Goal: Task Accomplishment & Management: Manage account settings

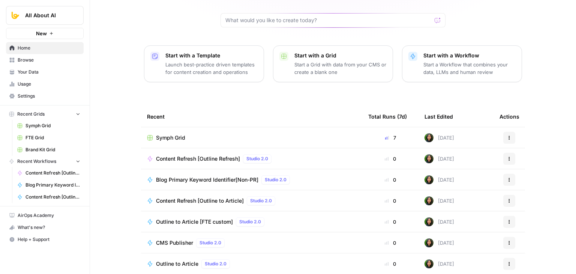
drag, startPoint x: 106, startPoint y: 89, endPoint x: 117, endPoint y: 156, distance: 68.3
drag, startPoint x: 123, startPoint y: 140, endPoint x: 129, endPoint y: 175, distance: 35.7
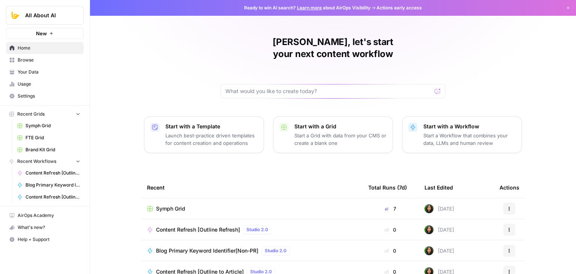
drag, startPoint x: 133, startPoint y: 210, endPoint x: 129, endPoint y: 114, distance: 95.7
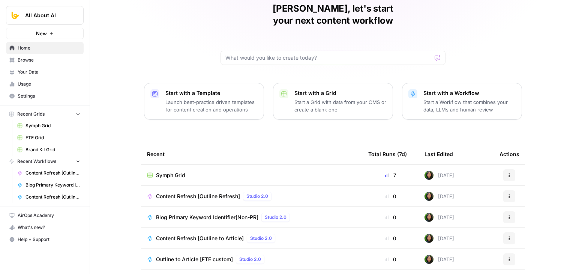
scroll to position [71, 0]
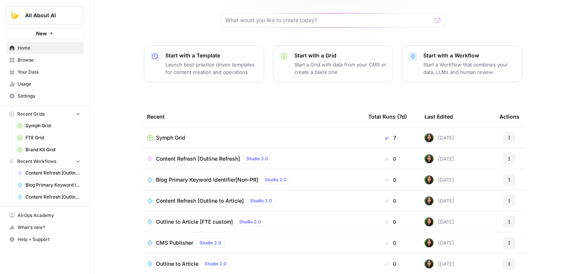
drag, startPoint x: 133, startPoint y: 81, endPoint x: 128, endPoint y: 174, distance: 92.8
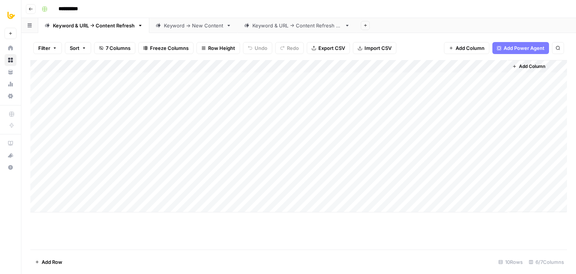
click at [320, 27] on div "Keyword & URL -> Content Refresh V2" at bounding box center [296, 25] width 89 height 7
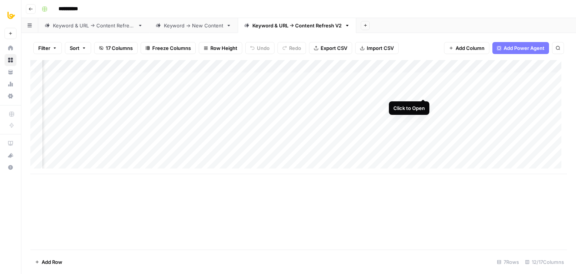
click at [425, 90] on div "Add Column" at bounding box center [298, 117] width 536 height 114
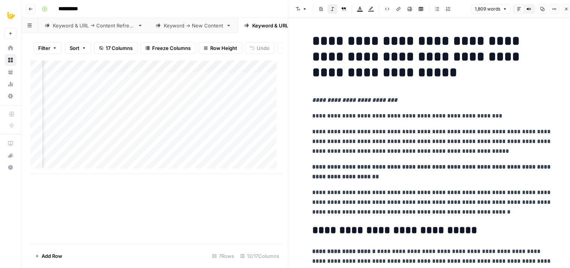
click at [568, 9] on icon "button" at bounding box center [566, 9] width 4 height 4
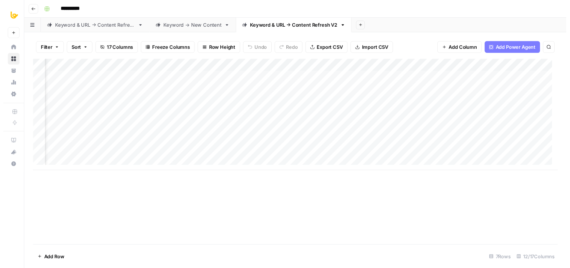
scroll to position [0, 334]
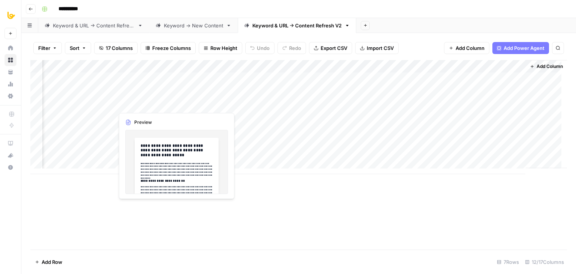
click at [174, 102] on div "Add Column" at bounding box center [298, 117] width 536 height 114
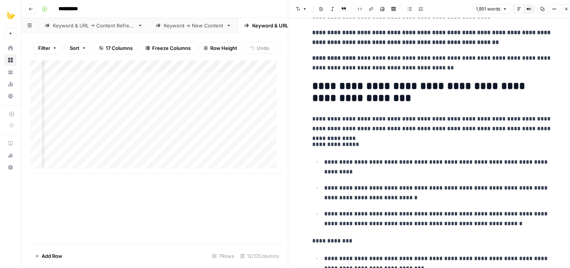
drag, startPoint x: 421, startPoint y: 86, endPoint x: 428, endPoint y: 127, distance: 41.4
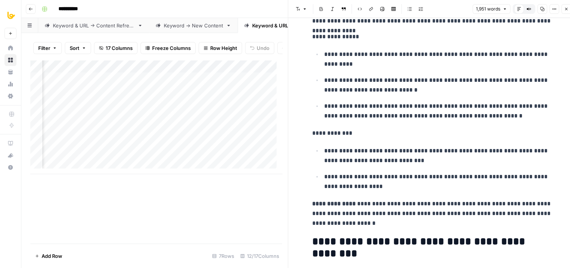
scroll to position [519, 0]
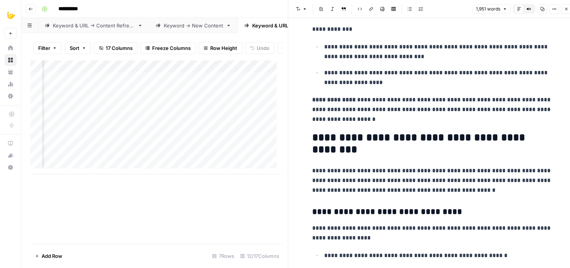
drag, startPoint x: 443, startPoint y: 92, endPoint x: 449, endPoint y: 161, distance: 68.9
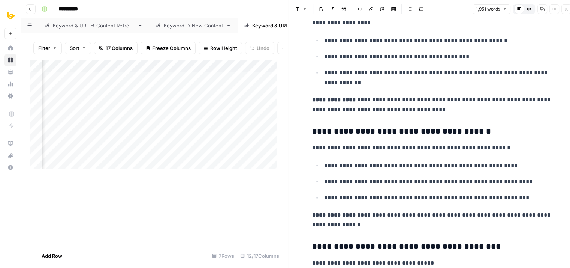
drag, startPoint x: 472, startPoint y: 99, endPoint x: 487, endPoint y: 205, distance: 107.6
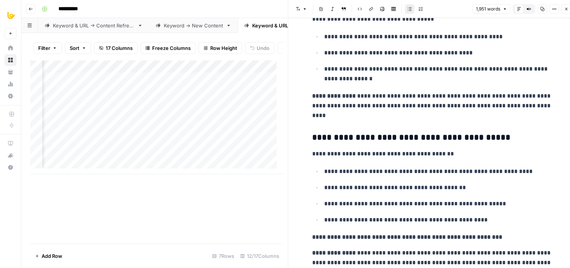
drag, startPoint x: 419, startPoint y: 117, endPoint x: 418, endPoint y: 197, distance: 79.5
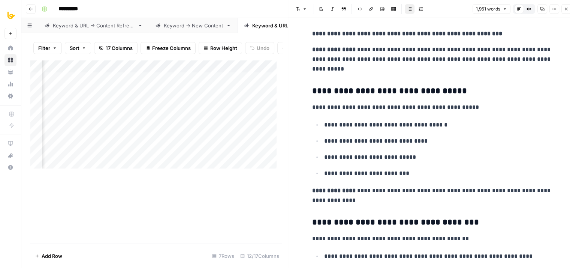
drag, startPoint x: 410, startPoint y: 168, endPoint x: 421, endPoint y: 226, distance: 59.6
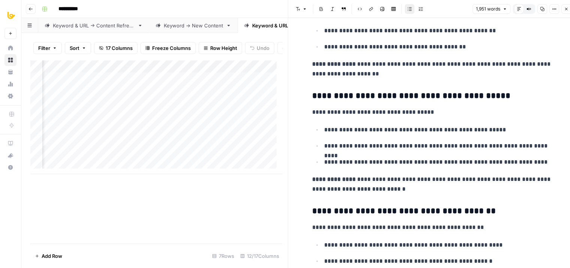
drag, startPoint x: 430, startPoint y: 106, endPoint x: 439, endPoint y: 195, distance: 90.1
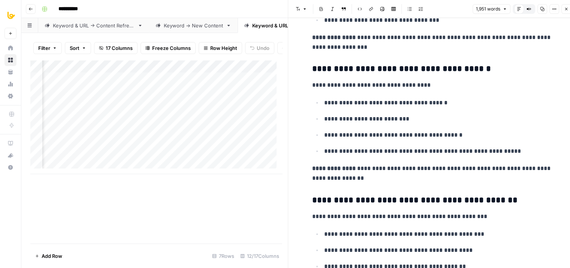
drag, startPoint x: 427, startPoint y: 110, endPoint x: 427, endPoint y: 196, distance: 85.5
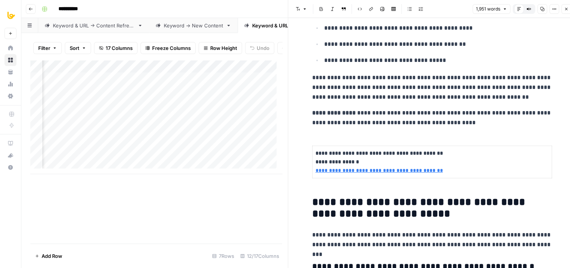
drag, startPoint x: 417, startPoint y: 113, endPoint x: 418, endPoint y: 191, distance: 78.0
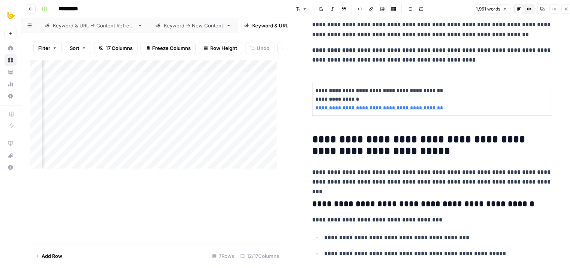
scroll to position [1977, 0]
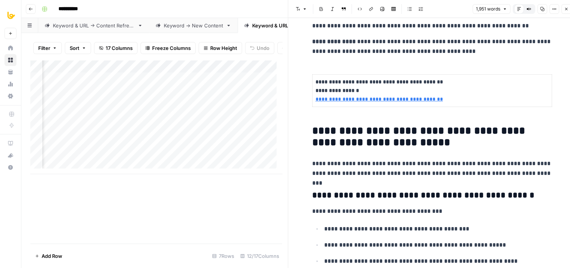
drag, startPoint x: 474, startPoint y: 64, endPoint x: 478, endPoint y: 91, distance: 26.8
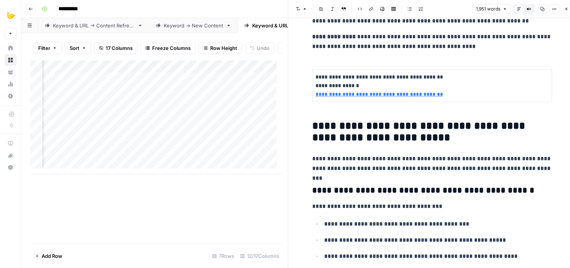
scroll to position [2007, 0]
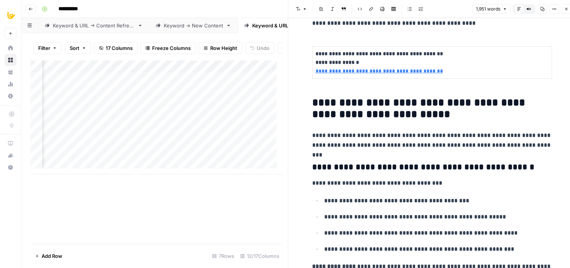
drag, startPoint x: 439, startPoint y: 135, endPoint x: 442, endPoint y: 169, distance: 35.1
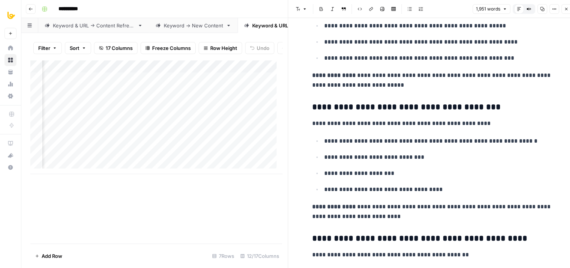
drag, startPoint x: 374, startPoint y: 112, endPoint x: 378, endPoint y: 192, distance: 79.6
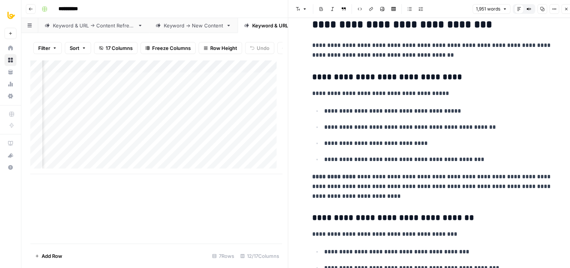
drag, startPoint x: 395, startPoint y: 103, endPoint x: 397, endPoint y: 178, distance: 74.6
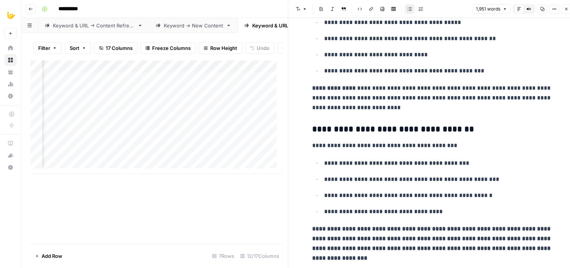
scroll to position [2849, 0]
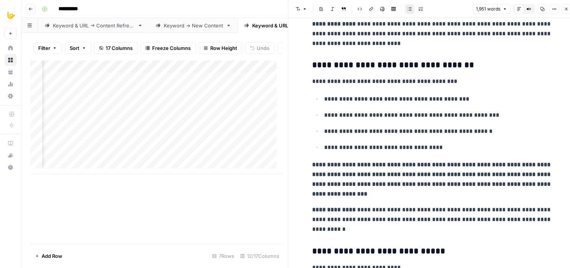
drag, startPoint x: 396, startPoint y: 126, endPoint x: 403, endPoint y: 193, distance: 67.8
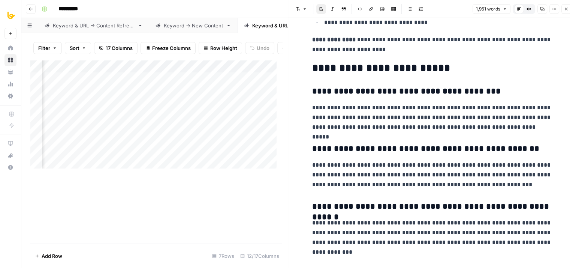
drag, startPoint x: 406, startPoint y: 145, endPoint x: 430, endPoint y: 245, distance: 103.3
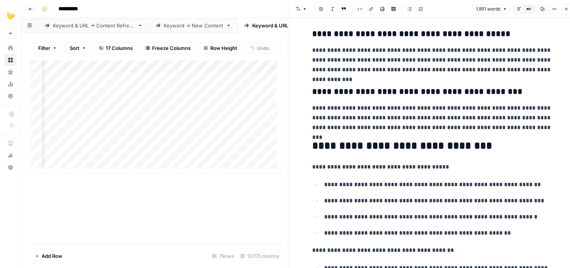
drag, startPoint x: 404, startPoint y: 174, endPoint x: 411, endPoint y: 231, distance: 57.7
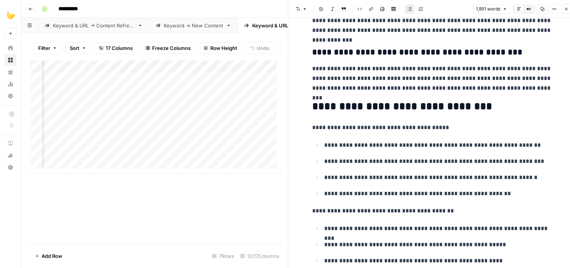
drag, startPoint x: 406, startPoint y: 173, endPoint x: 409, endPoint y: 205, distance: 32.8
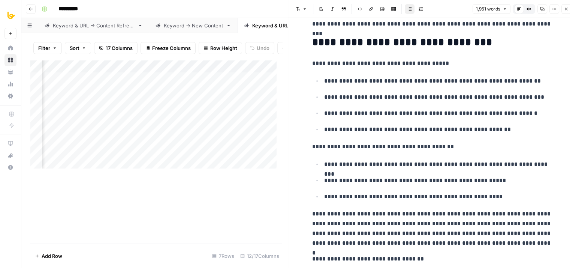
drag, startPoint x: 406, startPoint y: 170, endPoint x: 407, endPoint y: 213, distance: 43.1
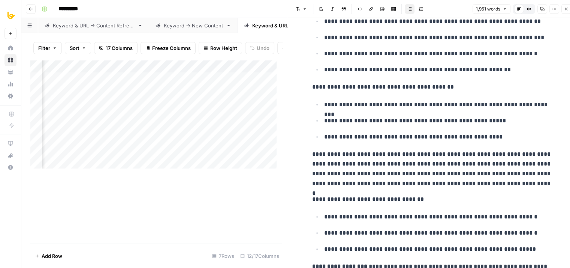
scroll to position [3578, 0]
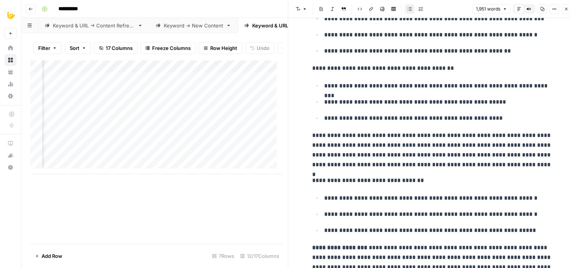
drag, startPoint x: 408, startPoint y: 154, endPoint x: 412, endPoint y: 190, distance: 36.3
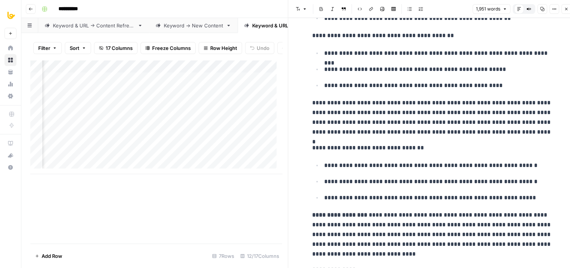
scroll to position [3637, 0]
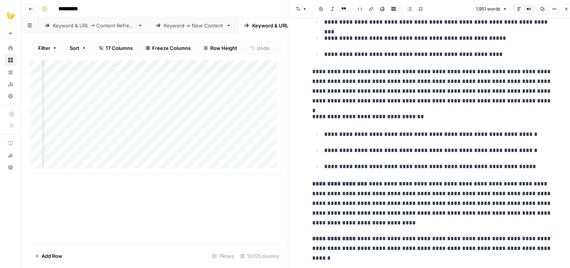
drag, startPoint x: 401, startPoint y: 182, endPoint x: 405, endPoint y: 210, distance: 28.0
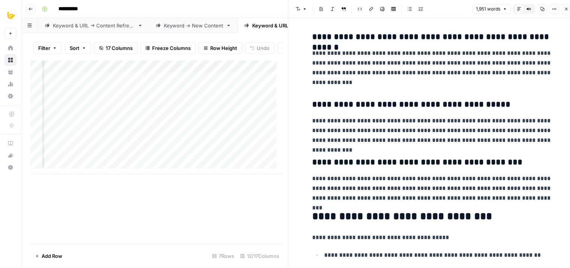
drag, startPoint x: 403, startPoint y: 198, endPoint x: 393, endPoint y: 136, distance: 61.9
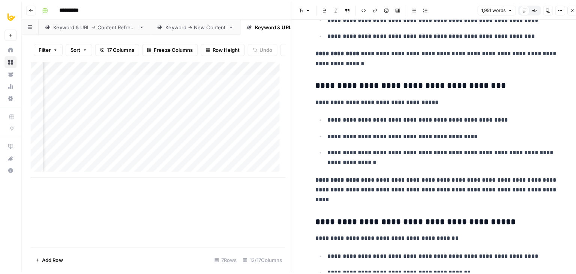
scroll to position [0, 0]
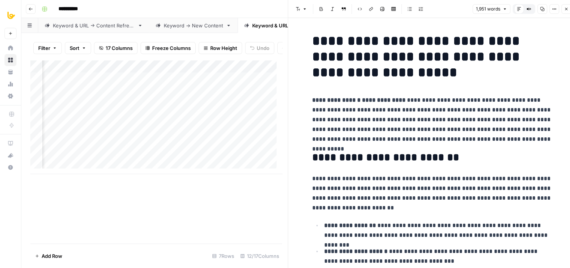
drag, startPoint x: 380, startPoint y: 185, endPoint x: 357, endPoint y: -6, distance: 192.6
click at [565, 6] on button "Close" at bounding box center [567, 9] width 10 height 10
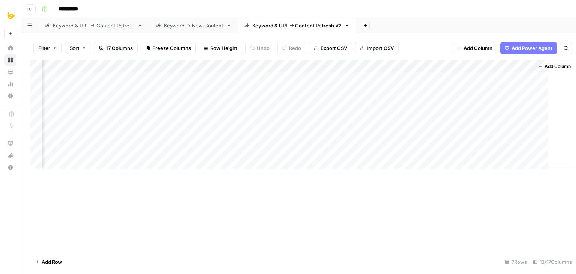
scroll to position [0, 325]
click at [226, 103] on div "Add Column" at bounding box center [298, 117] width 536 height 114
click at [241, 105] on div "Add Column" at bounding box center [298, 117] width 536 height 114
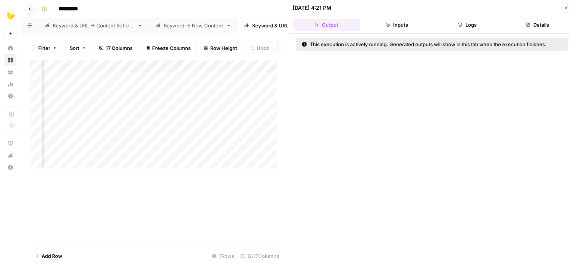
click at [466, 19] on button "Logs" at bounding box center [467, 25] width 67 height 12
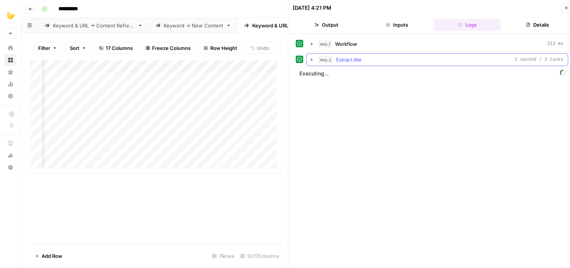
click at [422, 54] on button "step_2 Extract title 1 second / 3 tasks" at bounding box center [437, 60] width 261 height 12
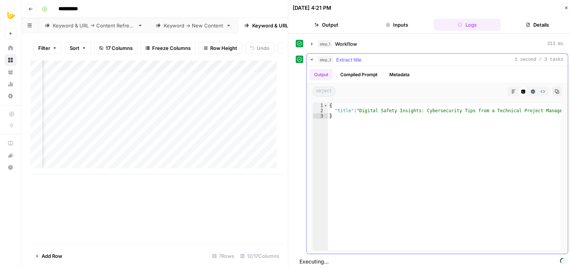
click at [422, 55] on button "step_2 Extract title 1 second / 3 tasks" at bounding box center [437, 60] width 261 height 12
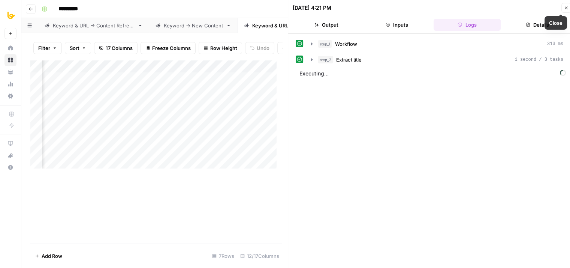
click at [565, 6] on icon "button" at bounding box center [566, 8] width 4 height 4
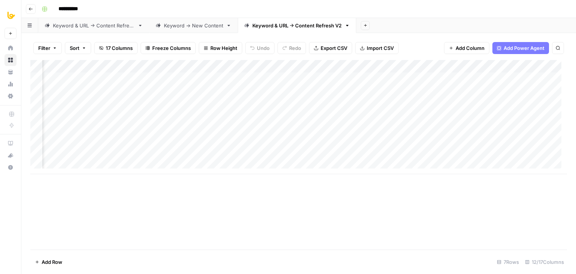
scroll to position [0, 334]
click at [230, 103] on div "Add Column" at bounding box center [298, 117] width 536 height 114
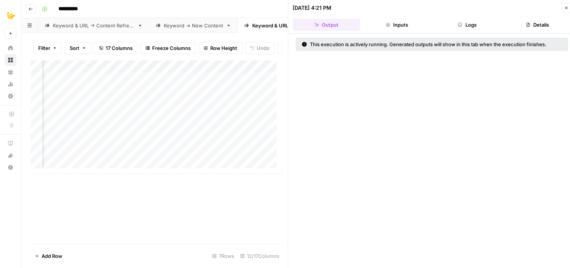
click at [476, 26] on button "Logs" at bounding box center [467, 25] width 67 height 12
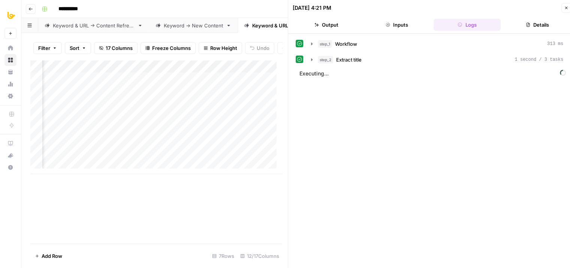
click at [566, 7] on icon "button" at bounding box center [566, 8] width 3 height 3
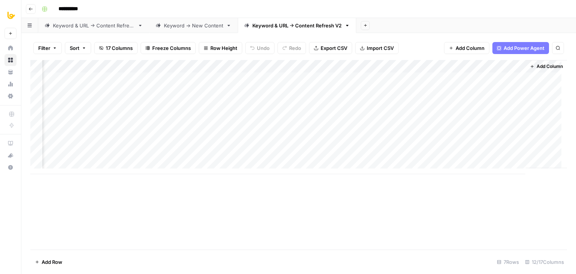
scroll to position [0, 334]
drag, startPoint x: 410, startPoint y: 191, endPoint x: 236, endPoint y: 236, distance: 179.8
click at [237, 237] on div "Add Column" at bounding box center [298, 154] width 536 height 189
drag, startPoint x: 274, startPoint y: 200, endPoint x: 169, endPoint y: 201, distance: 105.0
click at [169, 201] on div "Add Column" at bounding box center [298, 154] width 536 height 189
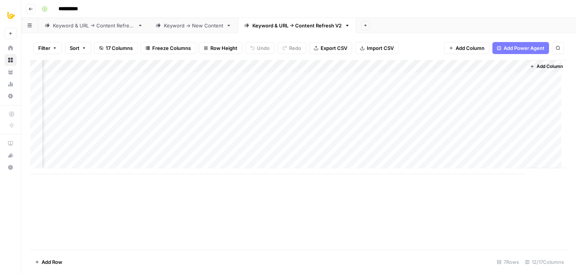
scroll to position [0, 0]
click at [292, 103] on div "Add Column" at bounding box center [298, 117] width 536 height 114
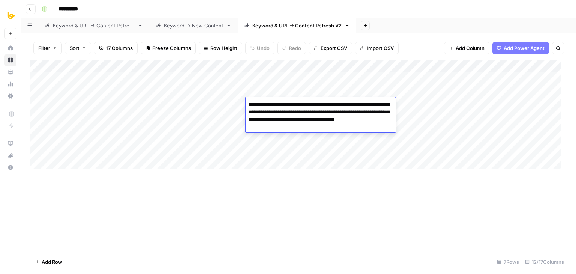
click at [199, 220] on div "Add Column" at bounding box center [298, 154] width 536 height 189
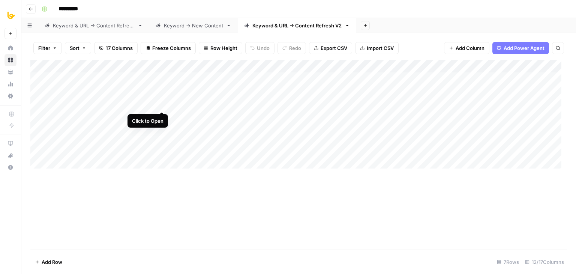
click at [161, 102] on div "Add Column" at bounding box center [298, 117] width 536 height 114
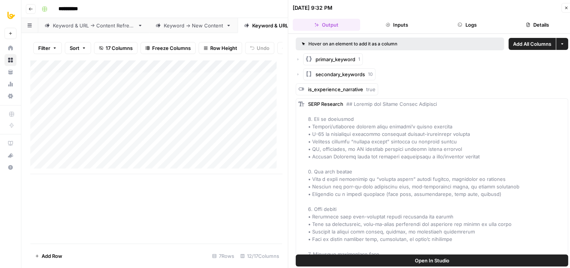
click at [563, 9] on button "Close" at bounding box center [567, 8] width 10 height 10
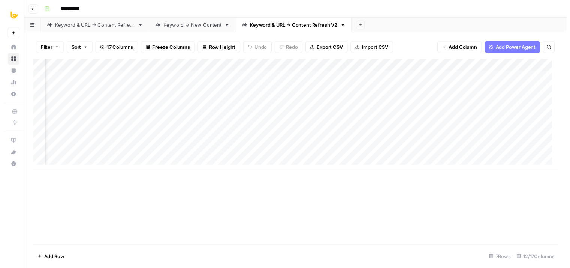
scroll to position [0, 235]
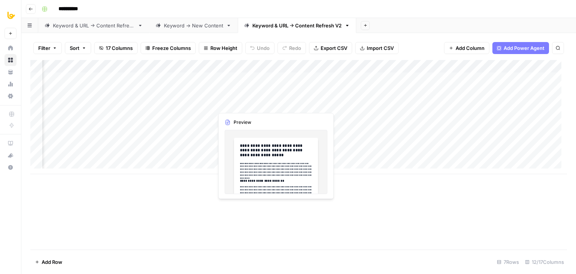
click at [275, 102] on div "Add Column" at bounding box center [298, 117] width 536 height 114
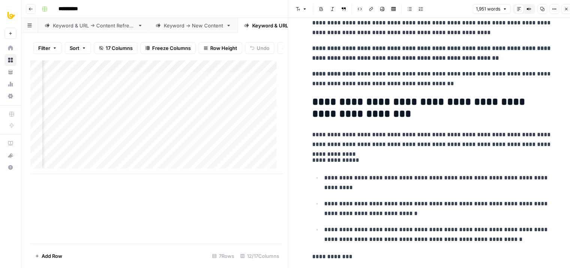
drag, startPoint x: 438, startPoint y: 73, endPoint x: 423, endPoint y: 156, distance: 84.2
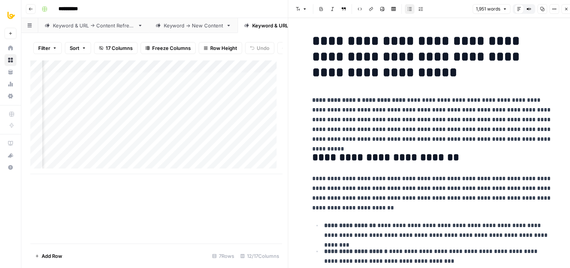
drag, startPoint x: 406, startPoint y: 167, endPoint x: 415, endPoint y: 86, distance: 81.8
click at [564, 7] on icon "button" at bounding box center [566, 9] width 4 height 4
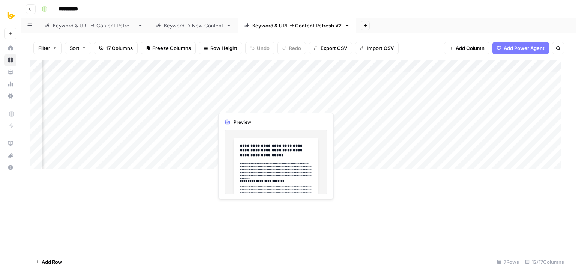
click at [273, 104] on div "Add Column" at bounding box center [298, 117] width 536 height 114
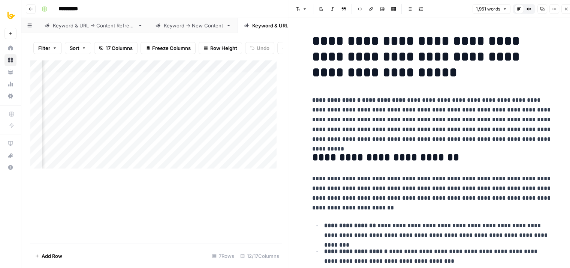
click at [568, 8] on icon "button" at bounding box center [566, 9] width 4 height 4
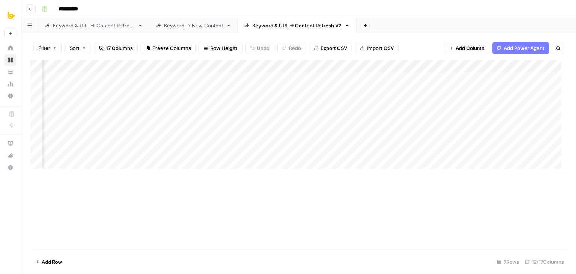
scroll to position [0, 334]
click at [308, 104] on div "Add Column" at bounding box center [298, 117] width 536 height 114
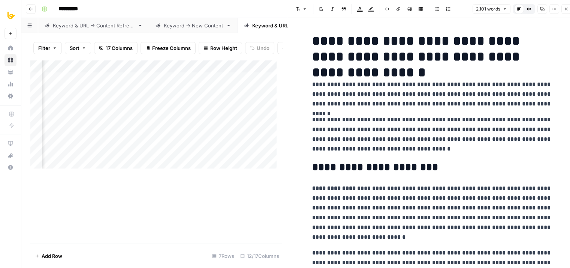
click at [566, 8] on icon "button" at bounding box center [566, 9] width 4 height 4
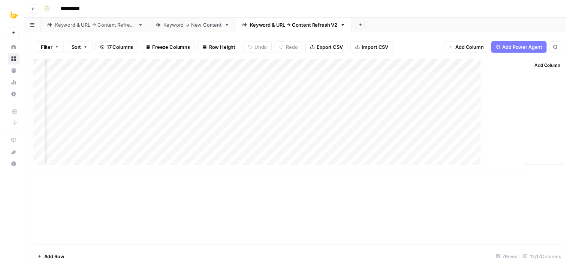
scroll to position [0, 325]
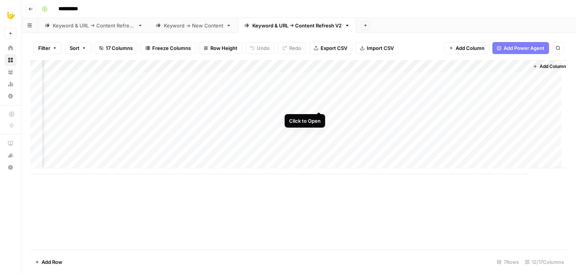
click at [316, 103] on div "Add Column" at bounding box center [298, 117] width 536 height 114
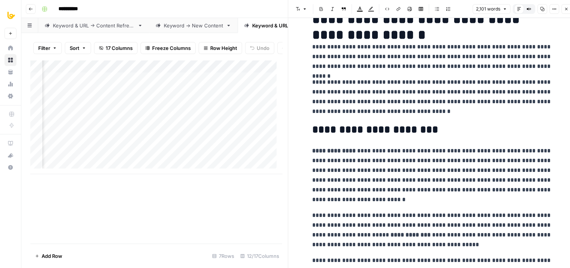
drag, startPoint x: 398, startPoint y: 55, endPoint x: 406, endPoint y: 98, distance: 43.9
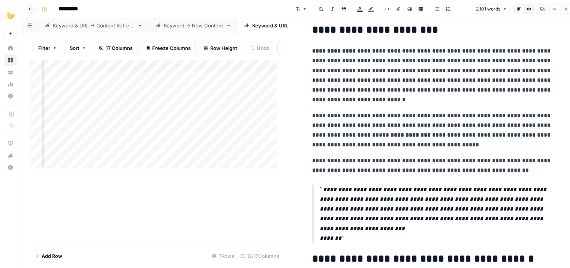
drag, startPoint x: 431, startPoint y: 58, endPoint x: 439, endPoint y: 123, distance: 65.7
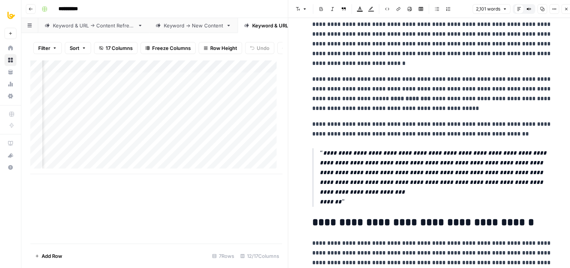
scroll to position [246, 0]
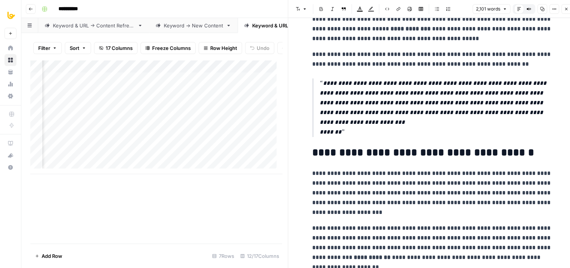
drag, startPoint x: 443, startPoint y: 74, endPoint x: 440, endPoint y: 130, distance: 56.3
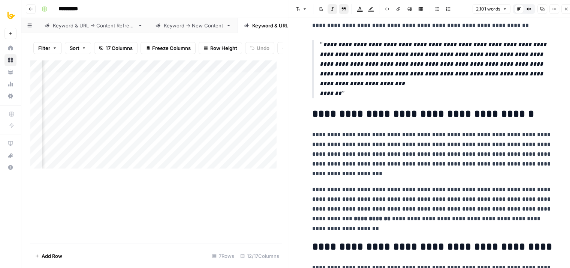
drag, startPoint x: 421, startPoint y: 93, endPoint x: 421, endPoint y: 131, distance: 37.5
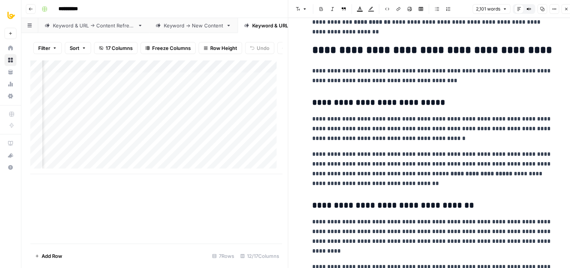
drag, startPoint x: 419, startPoint y: 89, endPoint x: 422, endPoint y: 183, distance: 93.8
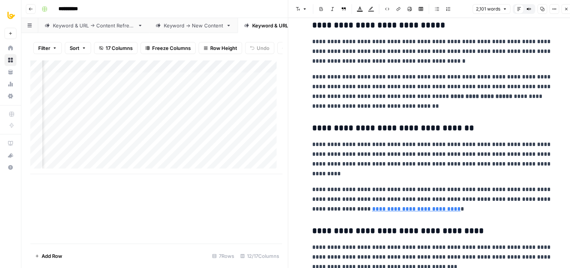
drag, startPoint x: 411, startPoint y: 100, endPoint x: 407, endPoint y: 176, distance: 76.6
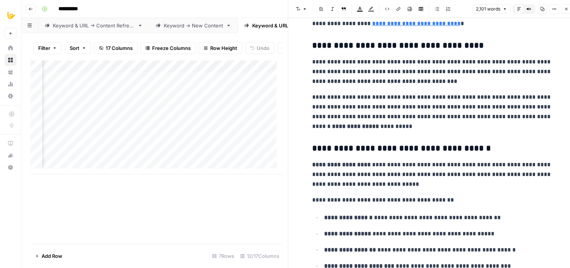
drag, startPoint x: 451, startPoint y: 170, endPoint x: 449, endPoint y: 238, distance: 67.9
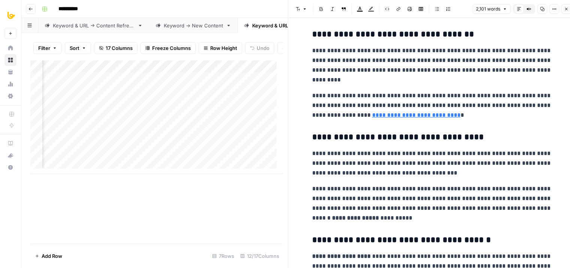
drag, startPoint x: 403, startPoint y: 108, endPoint x: 408, endPoint y: 32, distance: 76.3
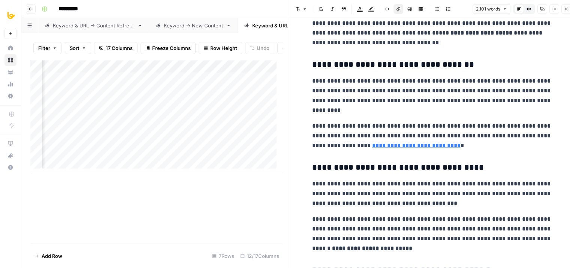
click at [397, 141] on span "https://www.microsoft.com/en-us/security/blog/2019/08/20/one-simple-action-you-…" at bounding box center [395, 134] width 103 height 14
click at [397, 145] on link "**********" at bounding box center [416, 145] width 88 height 6
click at [407, 146] on link "**********" at bounding box center [416, 145] width 88 height 6
click at [386, 146] on link "**********" at bounding box center [416, 145] width 88 height 6
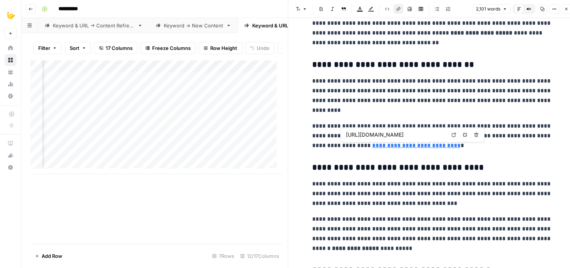
scroll to position [0, 0]
click at [451, 135] on body "**********" at bounding box center [285, 134] width 570 height 268
click at [409, 145] on link "**********" at bounding box center [416, 145] width 88 height 6
click at [406, 132] on input "https://www.microsoft.com/en-us/security/blog/2019/08/20/one-simple-action-you-…" at bounding box center [396, 134] width 100 height 7
click at [397, 97] on p "**********" at bounding box center [432, 95] width 240 height 39
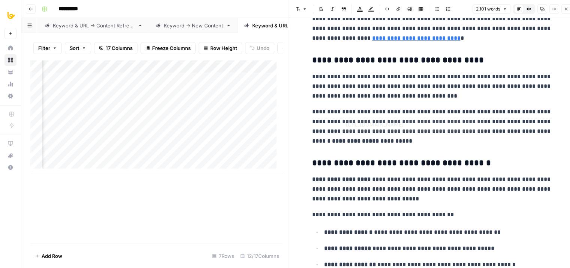
drag, startPoint x: 389, startPoint y: 77, endPoint x: 380, endPoint y: 149, distance: 72.9
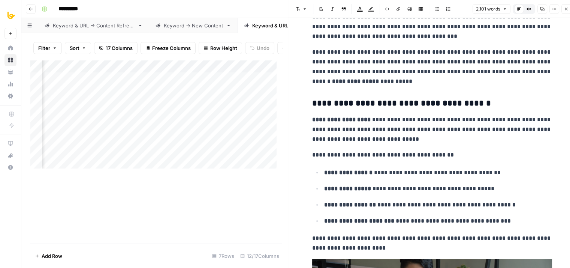
scroll to position [793, 0]
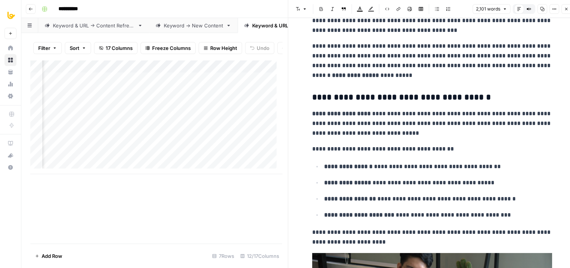
drag, startPoint x: 383, startPoint y: 120, endPoint x: 385, endPoint y: 140, distance: 20.4
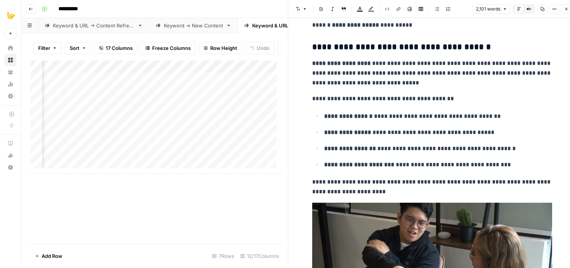
drag, startPoint x: 453, startPoint y: 154, endPoint x: 457, endPoint y: 200, distance: 45.9
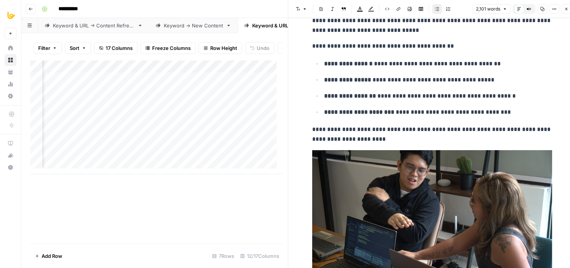
drag, startPoint x: 428, startPoint y: 104, endPoint x: 433, endPoint y: 130, distance: 26.4
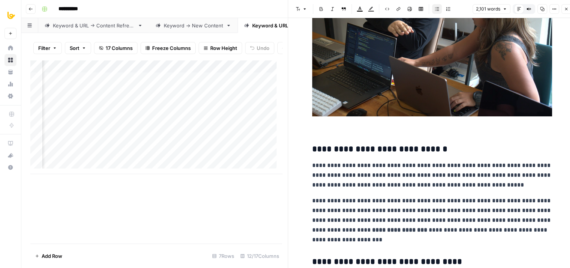
drag, startPoint x: 396, startPoint y: 76, endPoint x: 412, endPoint y: 112, distance: 39.2
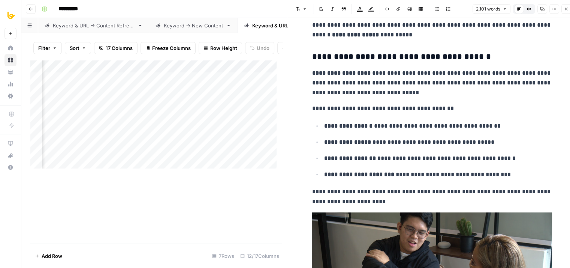
drag, startPoint x: 463, startPoint y: 186, endPoint x: 451, endPoint y: 106, distance: 80.7
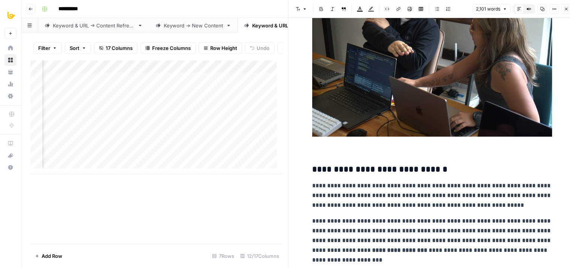
drag, startPoint x: 449, startPoint y: 120, endPoint x: 471, endPoint y: 200, distance: 82.5
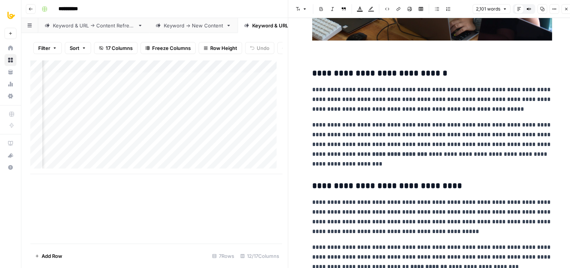
drag, startPoint x: 416, startPoint y: 154, endPoint x: 440, endPoint y: 193, distance: 45.5
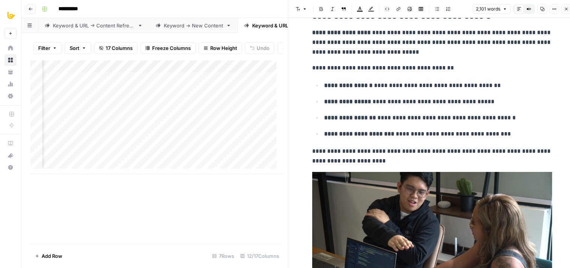
drag, startPoint x: 440, startPoint y: 193, endPoint x: 426, endPoint y: 126, distance: 67.8
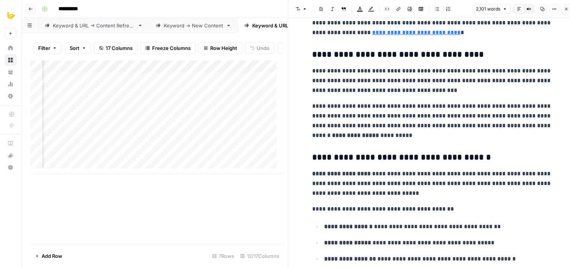
drag, startPoint x: 419, startPoint y: 102, endPoint x: 427, endPoint y: 39, distance: 63.4
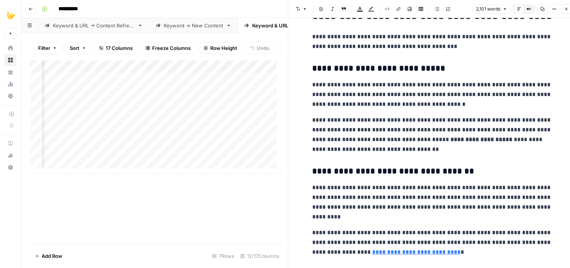
drag, startPoint x: 439, startPoint y: 118, endPoint x: 435, endPoint y: 95, distance: 24.0
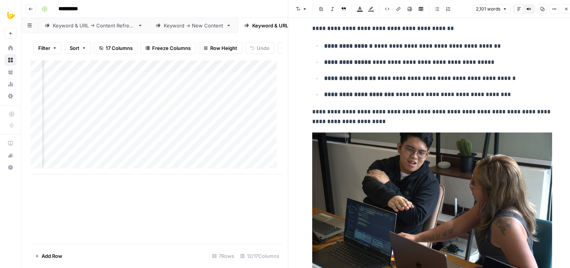
scroll to position [978, 0]
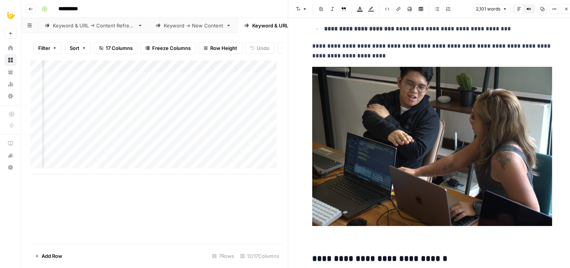
drag, startPoint x: 430, startPoint y: 75, endPoint x: 443, endPoint y: 125, distance: 51.0
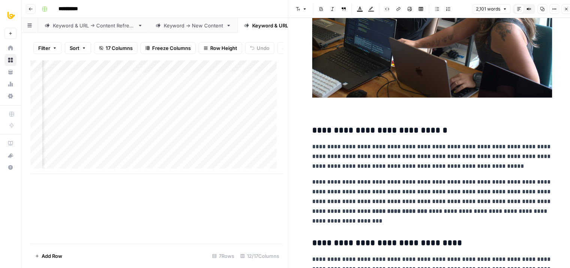
drag, startPoint x: 408, startPoint y: 45, endPoint x: 417, endPoint y: 98, distance: 54.0
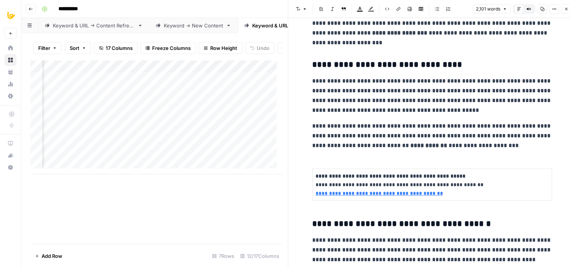
scroll to position [1408, 0]
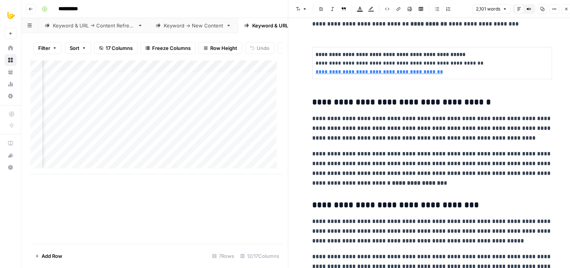
drag, startPoint x: 332, startPoint y: 97, endPoint x: 362, endPoint y: 166, distance: 75.2
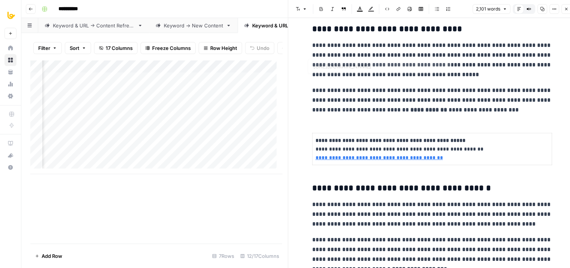
drag, startPoint x: 381, startPoint y: 102, endPoint x: 388, endPoint y: 52, distance: 50.3
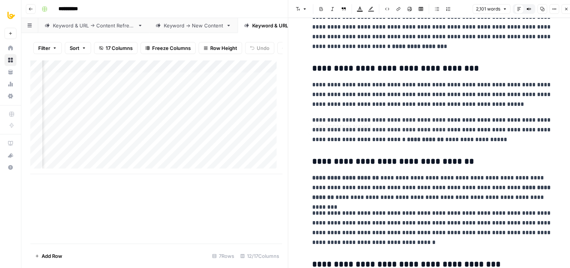
drag, startPoint x: 364, startPoint y: 87, endPoint x: 389, endPoint y: 162, distance: 79.4
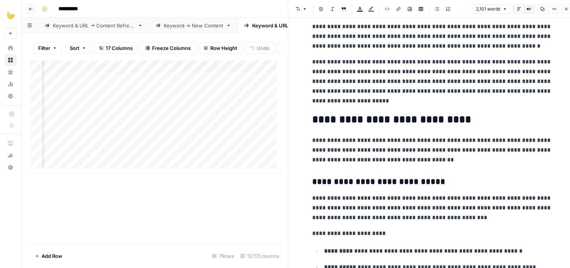
drag, startPoint x: 368, startPoint y: 110, endPoint x: 383, endPoint y: 175, distance: 66.6
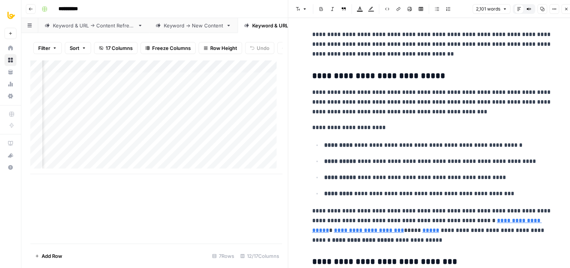
scroll to position [1937, 0]
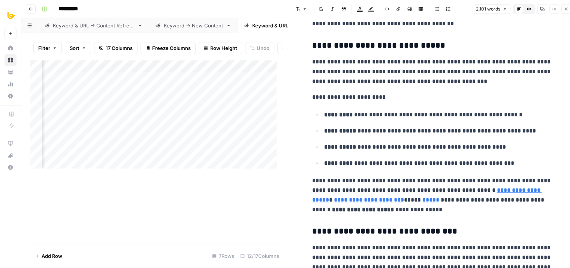
drag, startPoint x: 356, startPoint y: 112, endPoint x: 368, endPoint y: 153, distance: 42.7
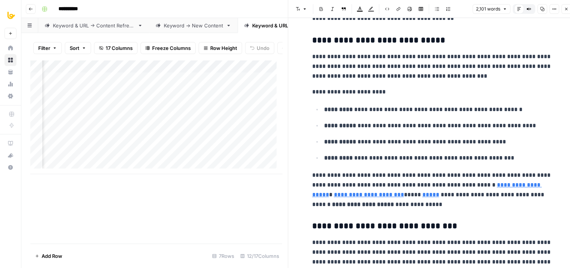
type input "https://authy.com/"
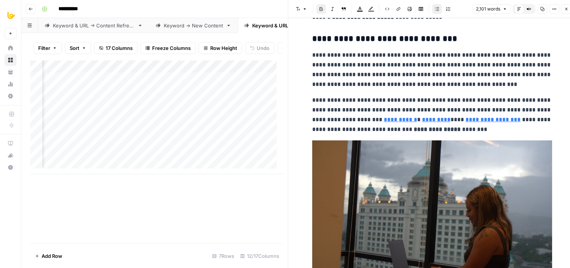
drag, startPoint x: 356, startPoint y: 101, endPoint x: 382, endPoint y: 153, distance: 58.3
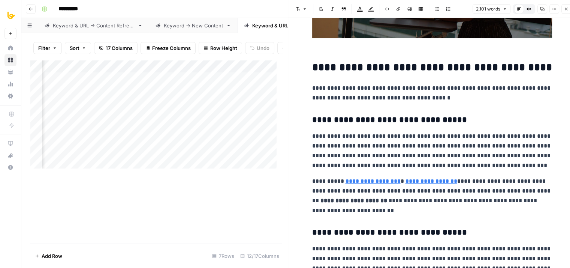
drag, startPoint x: 347, startPoint y: 81, endPoint x: 377, endPoint y: 150, distance: 74.5
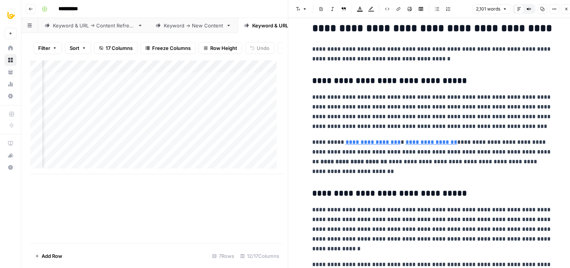
drag, startPoint x: 361, startPoint y: 113, endPoint x: 388, endPoint y: 141, distance: 38.7
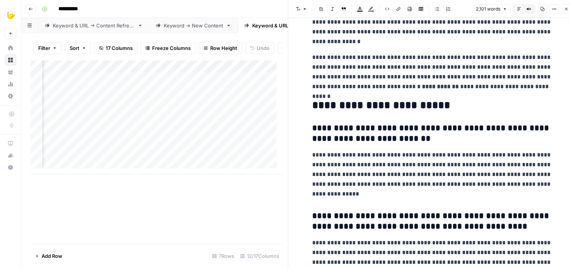
drag, startPoint x: 352, startPoint y: 148, endPoint x: 386, endPoint y: 186, distance: 51.0
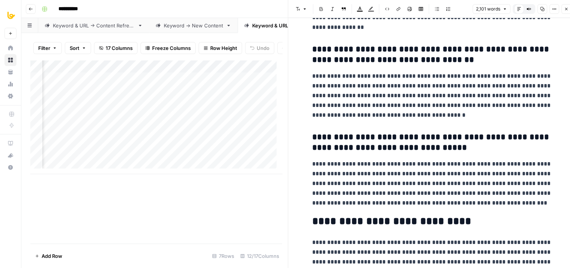
drag
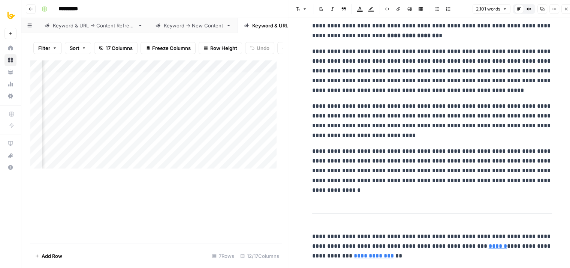
scroll to position [3189, 0]
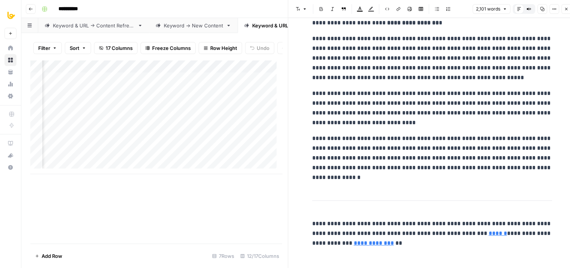
drag, startPoint x: 398, startPoint y: 109, endPoint x: 412, endPoint y: 146, distance: 39.9
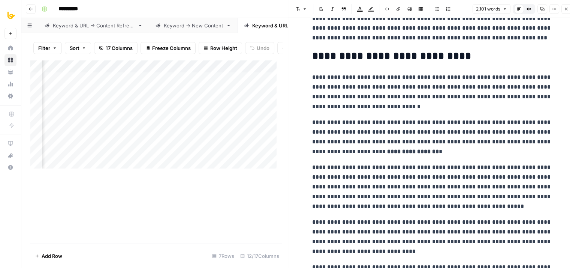
drag, startPoint x: 418, startPoint y: 197, endPoint x: 425, endPoint y: 131, distance: 66.3
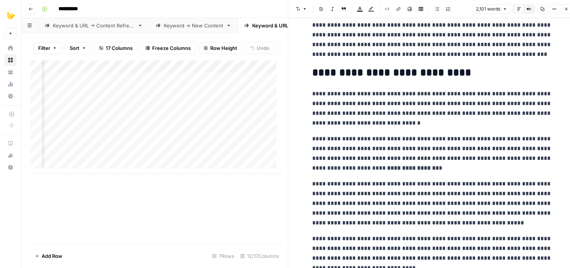
click at [544, 9] on icon "button" at bounding box center [542, 9] width 4 height 4
click at [414, 77] on h2 "**********" at bounding box center [432, 73] width 240 height 12
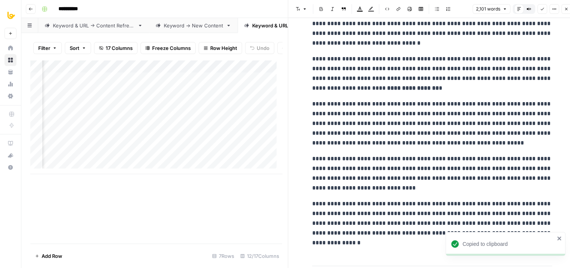
scroll to position [3189, 0]
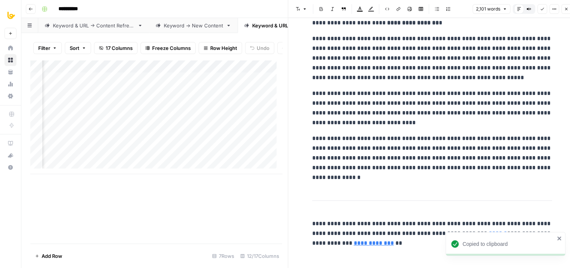
drag, startPoint x: 377, startPoint y: 104, endPoint x: 384, endPoint y: 183, distance: 79.8
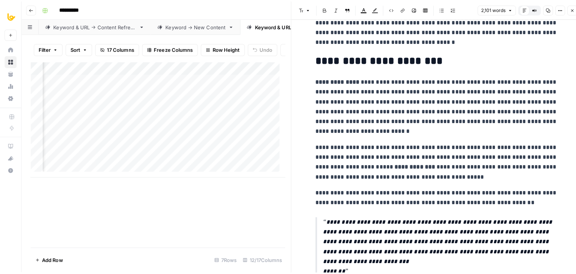
scroll to position [0, 0]
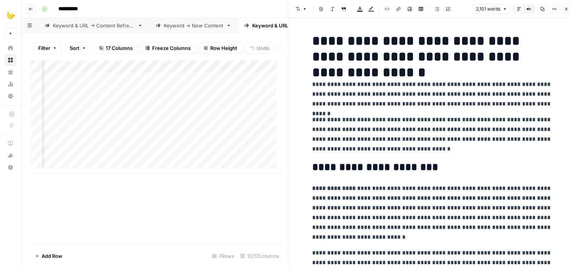
drag, startPoint x: 450, startPoint y: 187, endPoint x: 394, endPoint y: 31, distance: 165.4
click at [566, 7] on icon "button" at bounding box center [566, 9] width 4 height 4
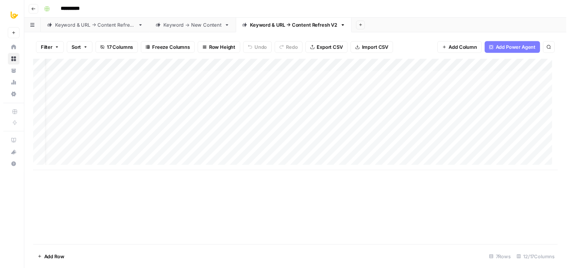
scroll to position [0, 9]
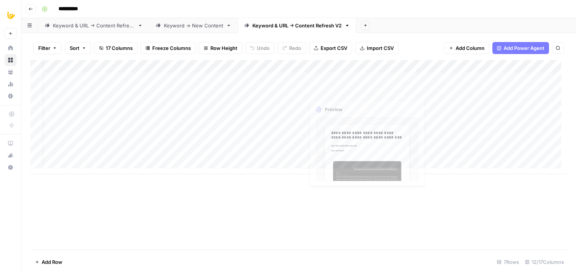
click at [365, 102] on div "Add Column" at bounding box center [298, 117] width 536 height 114
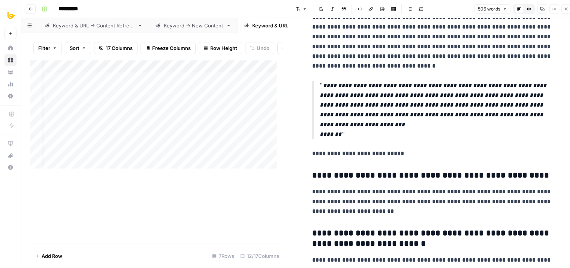
drag, startPoint x: 422, startPoint y: 53, endPoint x: 438, endPoint y: 116, distance: 64.9
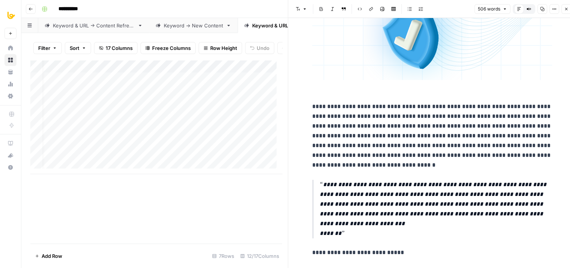
drag, startPoint x: 420, startPoint y: 99, endPoint x: 418, endPoint y: 94, distance: 5.8
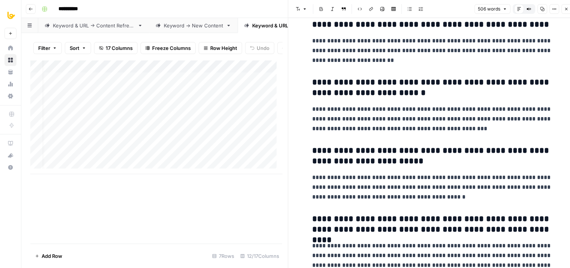
drag, startPoint x: 356, startPoint y: 117, endPoint x: 372, endPoint y: 160, distance: 45.9
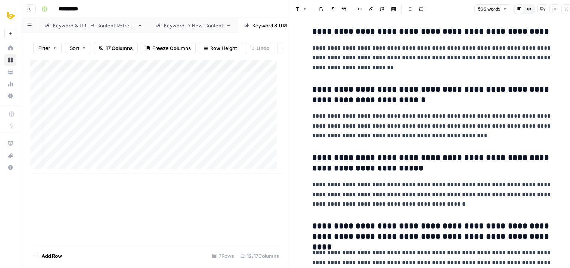
drag, startPoint x: 377, startPoint y: 86, endPoint x: 377, endPoint y: 76, distance: 10.5
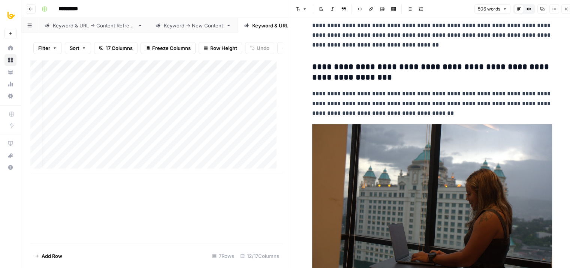
drag, startPoint x: 380, startPoint y: 90, endPoint x: 405, endPoint y: 169, distance: 82.2
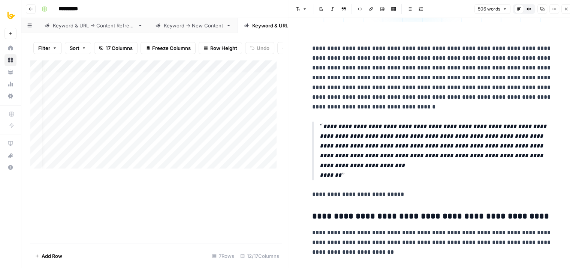
drag, startPoint x: 410, startPoint y: 140, endPoint x: 409, endPoint y: 108, distance: 31.9
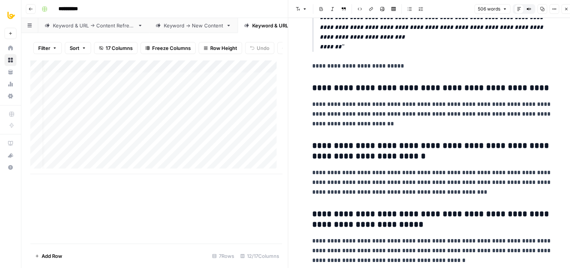
drag, startPoint x: 412, startPoint y: 126, endPoint x: 420, endPoint y: 177, distance: 52.0
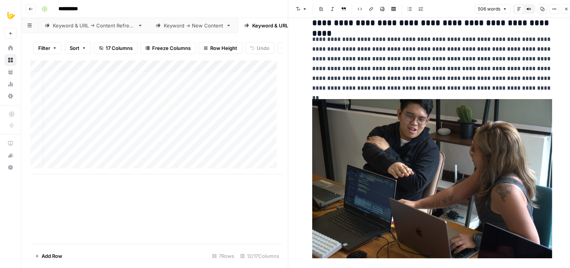
drag, startPoint x: 395, startPoint y: 144, endPoint x: 406, endPoint y: 194, distance: 50.6
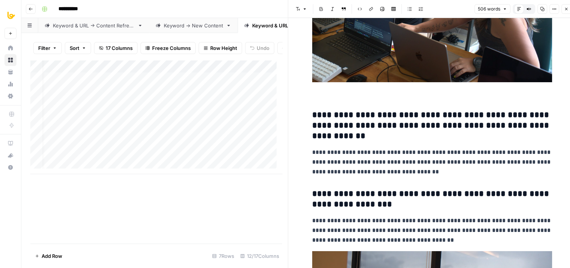
drag, startPoint x: 368, startPoint y: 105, endPoint x: 378, endPoint y: 179, distance: 74.9
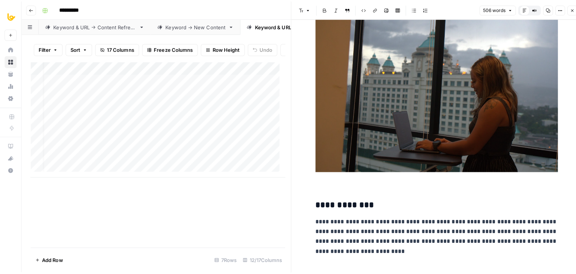
scroll to position [1138, 0]
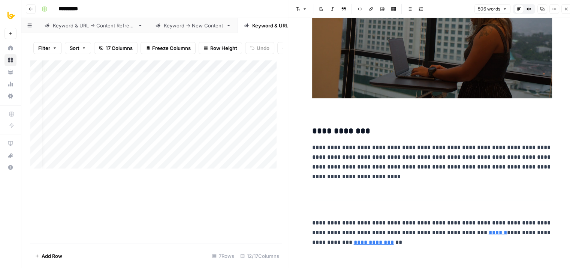
drag, startPoint x: 369, startPoint y: 116, endPoint x: 395, endPoint y: 244, distance: 130.6
click at [565, 6] on button "Close" at bounding box center [567, 9] width 10 height 10
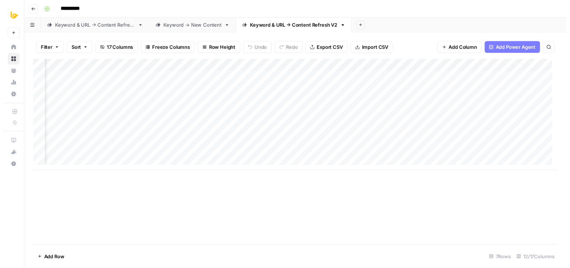
scroll to position [0, 253]
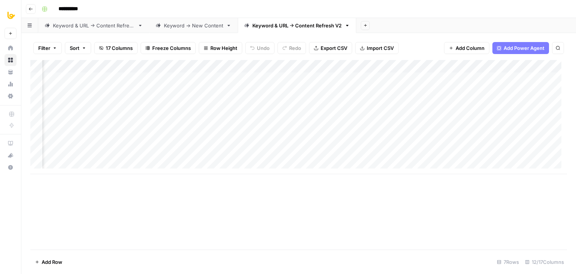
click at [387, 101] on div "Add Column" at bounding box center [298, 117] width 536 height 114
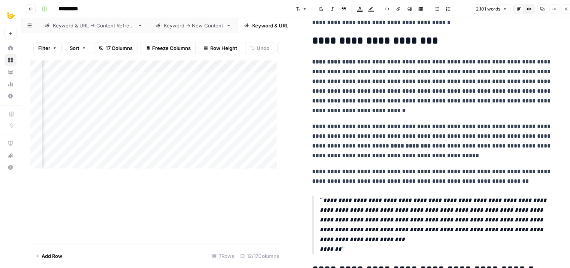
scroll to position [267, 0]
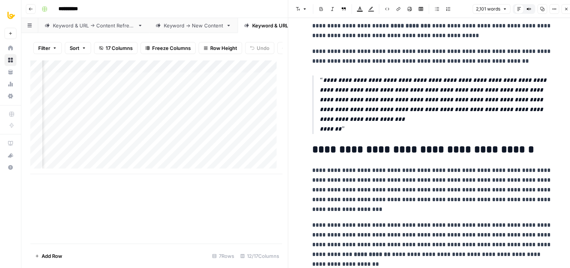
drag, startPoint x: 402, startPoint y: 83, endPoint x: 431, endPoint y: 171, distance: 93.2
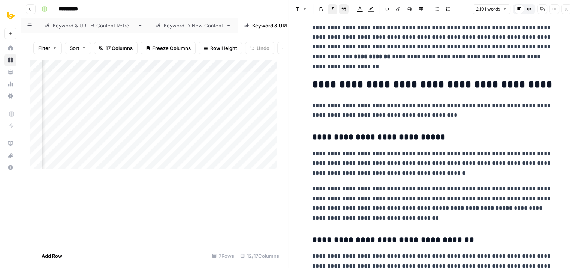
drag, startPoint x: 328, startPoint y: 48, endPoint x: 380, endPoint y: 160, distance: 123.4
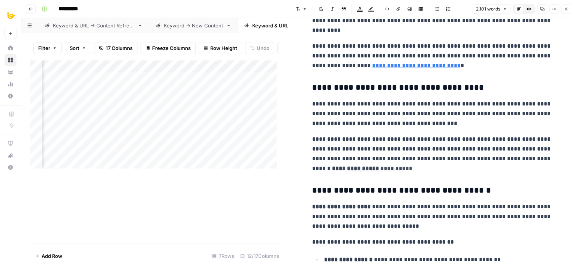
drag, startPoint x: 368, startPoint y: 85, endPoint x: 407, endPoint y: 188, distance: 109.2
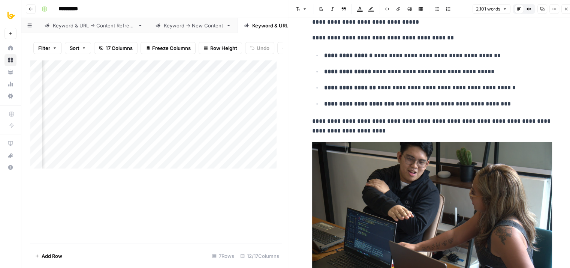
drag, startPoint x: 388, startPoint y: 152, endPoint x: 414, endPoint y: 236, distance: 87.8
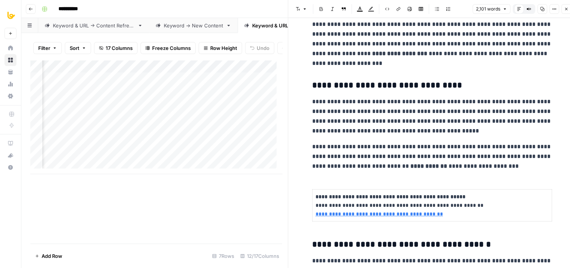
drag, startPoint x: 393, startPoint y: 144, endPoint x: 414, endPoint y: 225, distance: 83.6
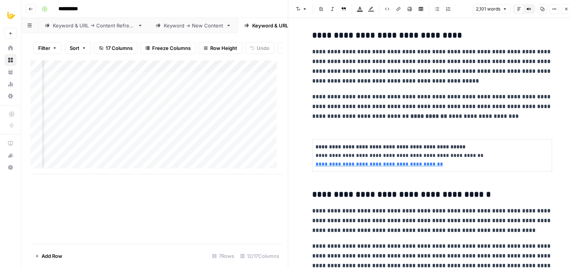
drag, startPoint x: 345, startPoint y: 106, endPoint x: 373, endPoint y: 150, distance: 51.8
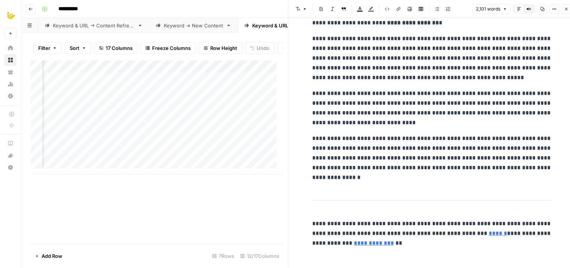
drag, startPoint x: 397, startPoint y: 64, endPoint x: 492, endPoint y: 232, distance: 193.1
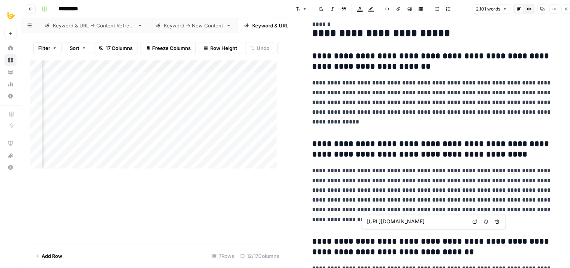
drag, startPoint x: 440, startPoint y: 147, endPoint x: 453, endPoint y: 46, distance: 101.3
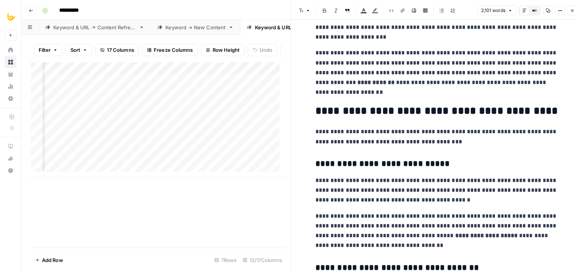
scroll to position [0, 0]
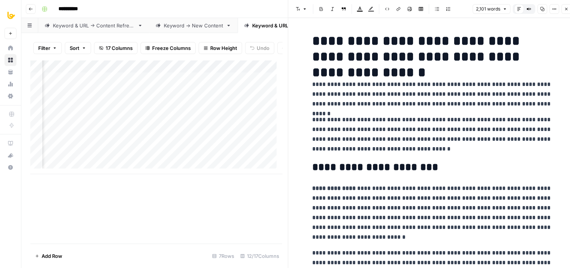
drag, startPoint x: 476, startPoint y: 131, endPoint x: 467, endPoint y: -6, distance: 136.8
drag, startPoint x: 473, startPoint y: 99, endPoint x: 515, endPoint y: 21, distance: 88.0
click at [542, 9] on icon "button" at bounding box center [542, 9] width 4 height 4
click at [563, 7] on button "Close" at bounding box center [567, 9] width 10 height 10
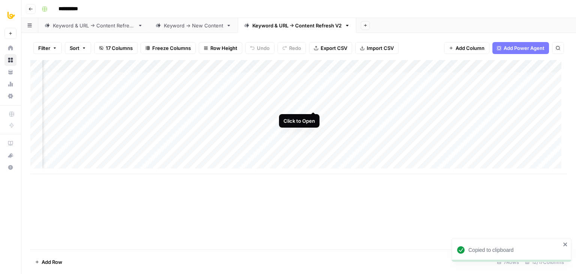
click at [313, 104] on div "Add Column" at bounding box center [298, 117] width 536 height 114
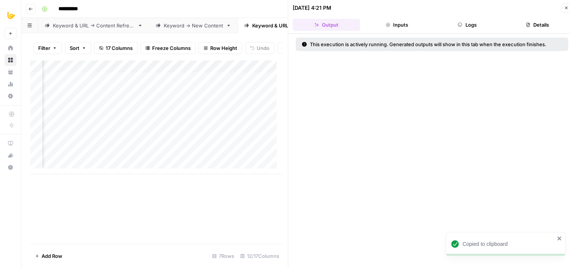
click at [468, 23] on button "Logs" at bounding box center [467, 25] width 67 height 12
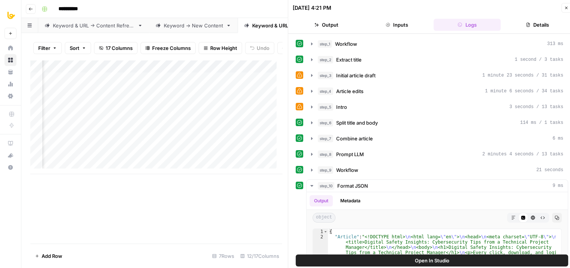
click at [529, 23] on icon "button" at bounding box center [528, 24] width 4 height 4
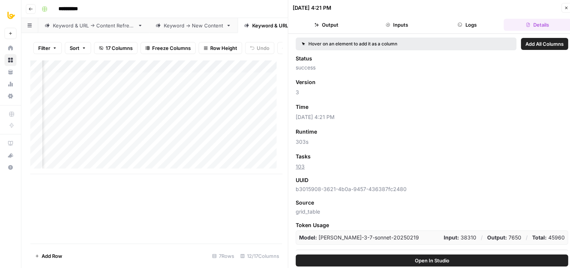
click at [566, 9] on icon "button" at bounding box center [566, 8] width 4 height 4
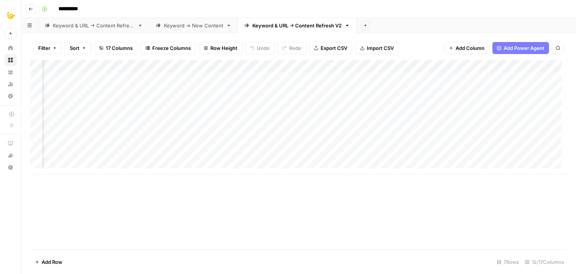
click at [177, 103] on div "Add Column" at bounding box center [298, 117] width 536 height 114
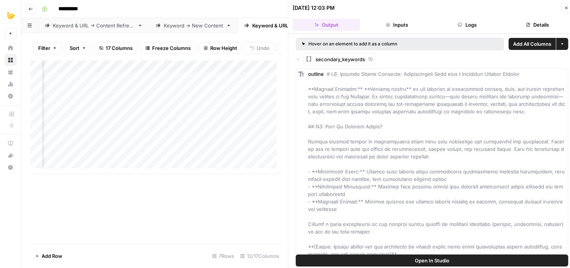
click at [539, 26] on button "Details" at bounding box center [537, 25] width 67 height 12
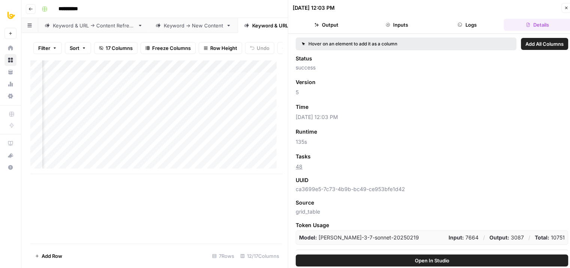
click at [566, 6] on icon "button" at bounding box center [566, 8] width 4 height 4
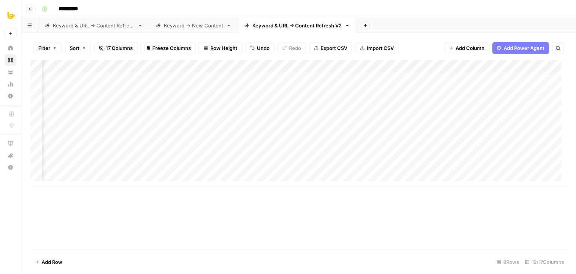
scroll to position [6, 253]
drag, startPoint x: 211, startPoint y: 187, endPoint x: 118, endPoint y: 179, distance: 93.3
click at [118, 179] on div "Add Column" at bounding box center [298, 154] width 536 height 189
click at [103, 97] on div "Add Column" at bounding box center [298, 123] width 536 height 127
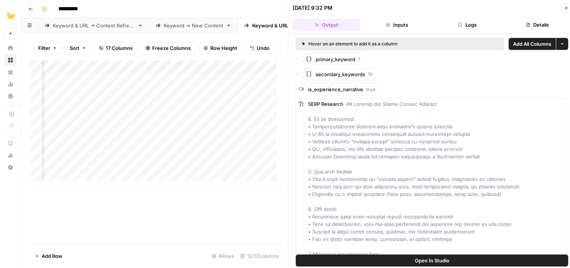
click at [539, 24] on button "Details" at bounding box center [537, 25] width 67 height 12
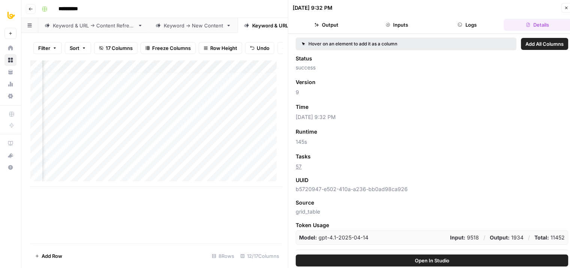
click at [568, 4] on button "Close" at bounding box center [567, 8] width 10 height 10
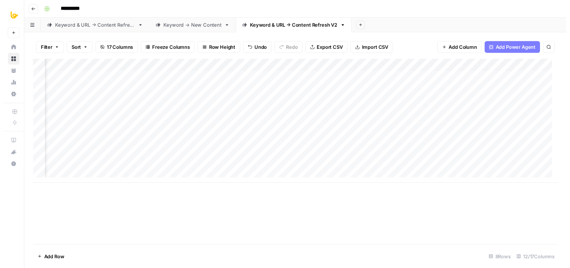
scroll to position [0, 301]
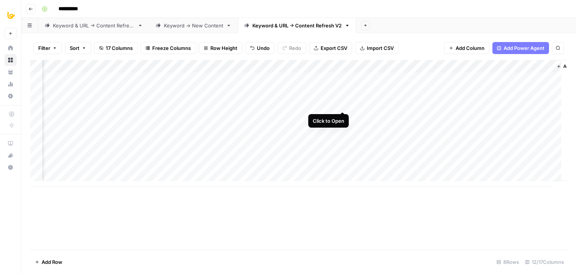
click at [340, 104] on div "Add Column" at bounding box center [298, 123] width 536 height 127
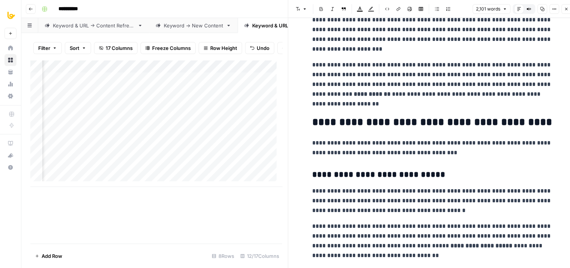
drag, startPoint x: 409, startPoint y: 88, endPoint x: 424, endPoint y: 204, distance: 116.8
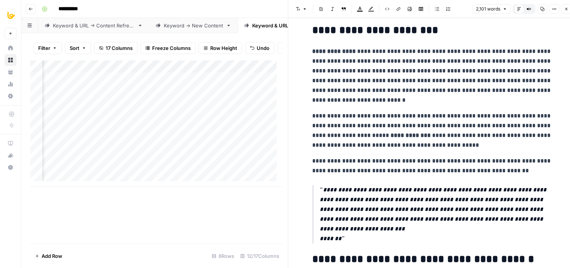
drag, startPoint x: 427, startPoint y: 122, endPoint x: 419, endPoint y: 36, distance: 85.9
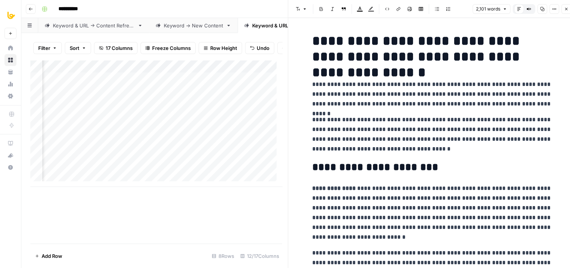
drag, startPoint x: 442, startPoint y: 108, endPoint x: 438, endPoint y: 57, distance: 51.2
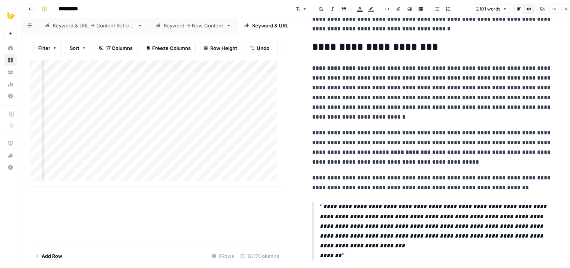
drag, startPoint x: 367, startPoint y: 284, endPoint x: 387, endPoint y: 291, distance: 20.8
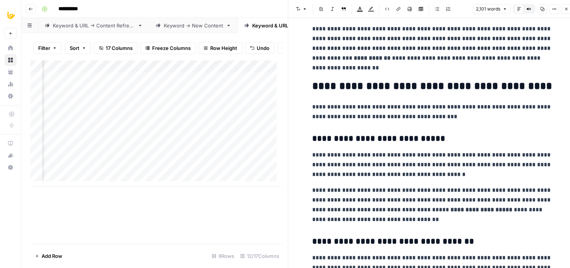
drag, startPoint x: 371, startPoint y: 80, endPoint x: 389, endPoint y: 183, distance: 104.5
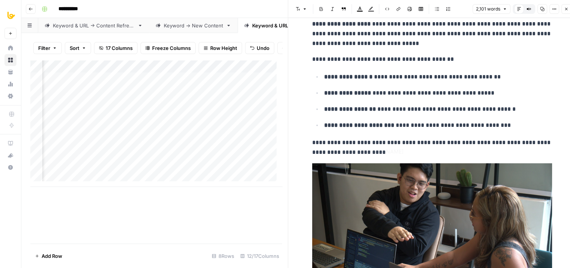
scroll to position [1140, 0]
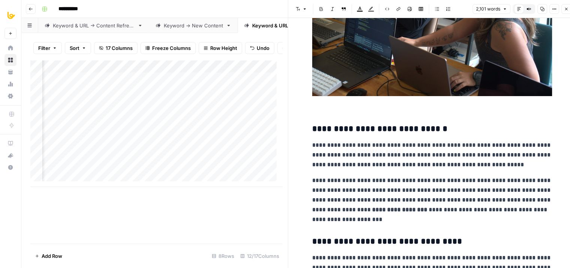
drag, startPoint x: 390, startPoint y: 61, endPoint x: 410, endPoint y: 165, distance: 105.7
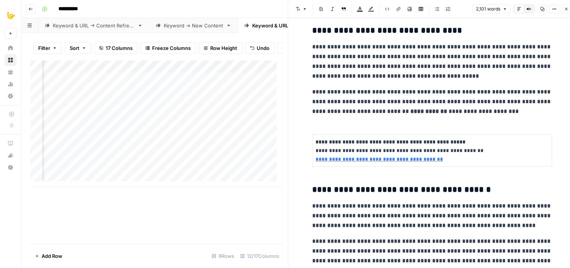
drag, startPoint x: 444, startPoint y: 125, endPoint x: 470, endPoint y: 237, distance: 115.5
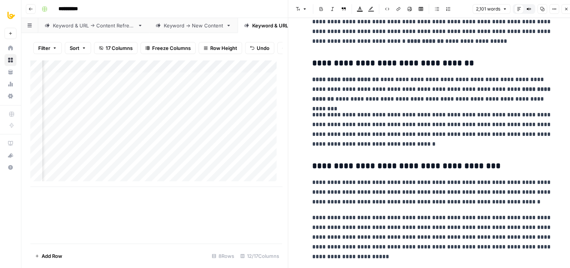
drag, startPoint x: 419, startPoint y: 102, endPoint x: 438, endPoint y: 201, distance: 100.1
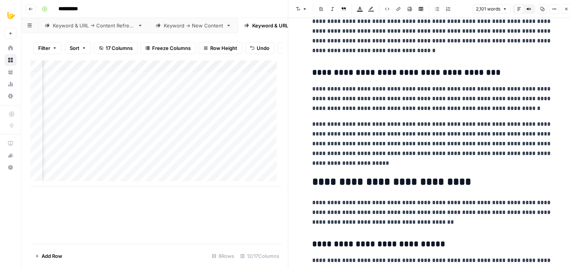
drag, startPoint x: 413, startPoint y: 72, endPoint x: 423, endPoint y: 121, distance: 50.1
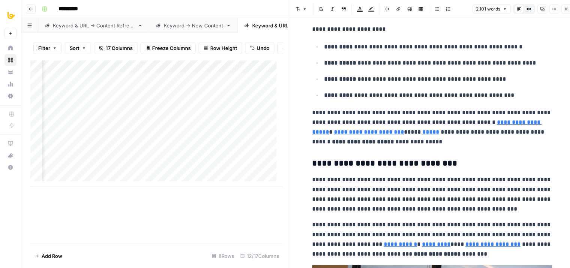
drag, startPoint x: 423, startPoint y: 121, endPoint x: 439, endPoint y: 194, distance: 74.0
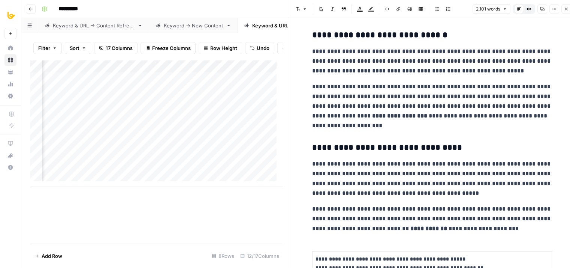
drag, startPoint x: 439, startPoint y: 172, endPoint x: 427, endPoint y: 46, distance: 126.8
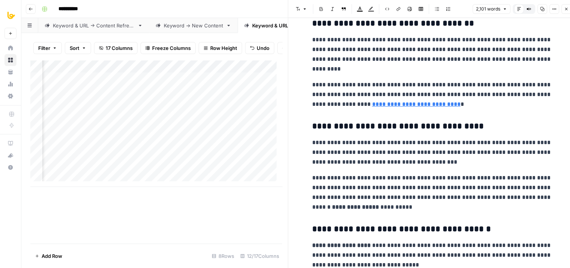
drag, startPoint x: 446, startPoint y: 159, endPoint x: 438, endPoint y: 75, distance: 85.2
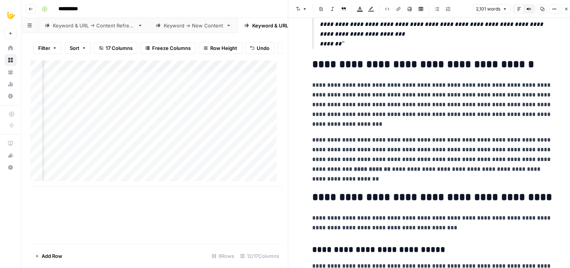
drag, startPoint x: 471, startPoint y: 185, endPoint x: 467, endPoint y: 142, distance: 43.3
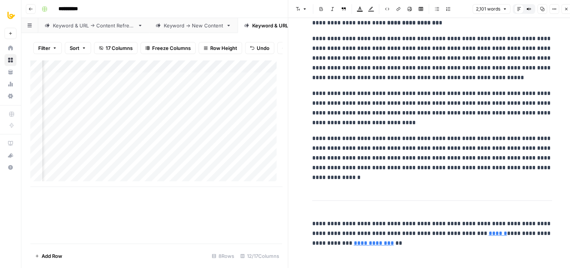
drag, startPoint x: 433, startPoint y: 179, endPoint x: 454, endPoint y: 258, distance: 82.1
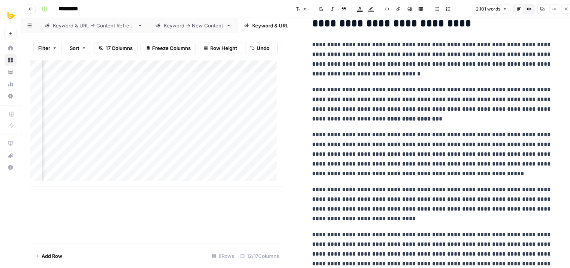
scroll to position [3189, 0]
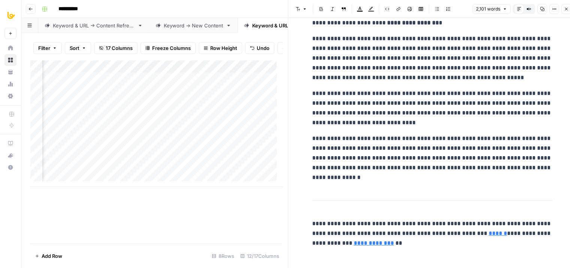
drag, startPoint x: 398, startPoint y: 103, endPoint x: 426, endPoint y: 175, distance: 77.1
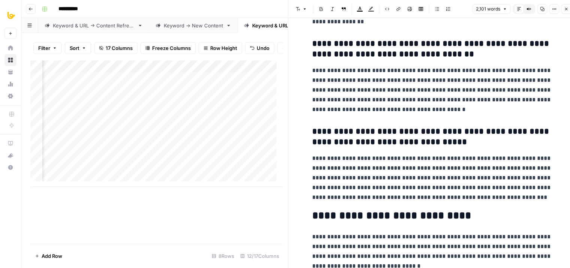
drag, startPoint x: 440, startPoint y: 248, endPoint x: 430, endPoint y: 136, distance: 112.2
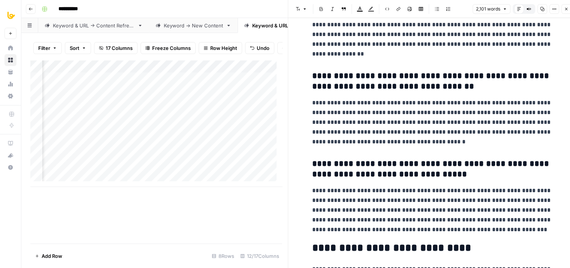
drag, startPoint x: 444, startPoint y: 204, endPoint x: 447, endPoint y: 257, distance: 52.9
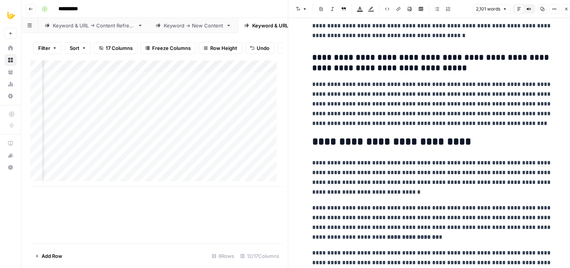
drag, startPoint x: 379, startPoint y: 132, endPoint x: 384, endPoint y: 181, distance: 48.6
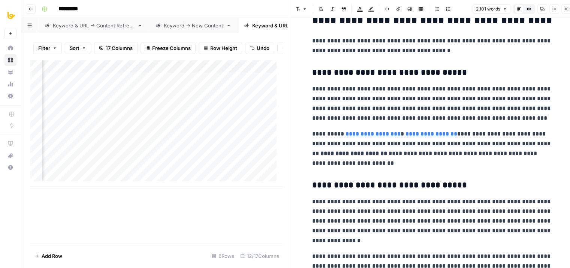
drag, startPoint x: 412, startPoint y: 132, endPoint x: 411, endPoint y: 119, distance: 12.8
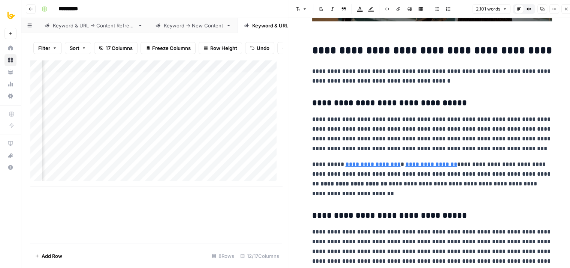
click at [563, 7] on button "Close" at bounding box center [567, 9] width 10 height 10
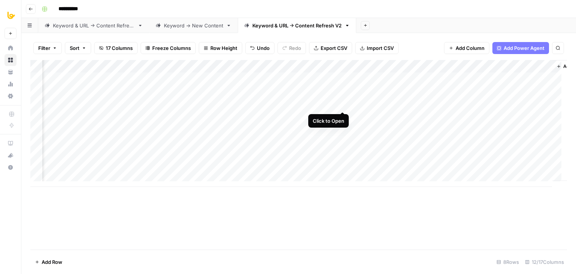
click at [340, 106] on div "Add Column" at bounding box center [298, 123] width 536 height 127
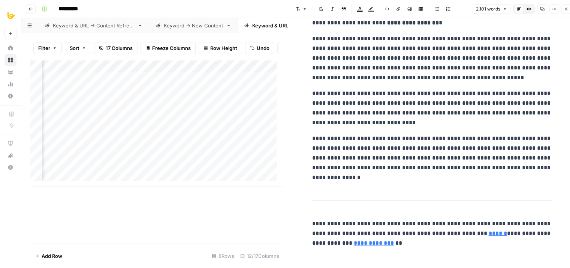
drag, startPoint x: 404, startPoint y: 113, endPoint x: 431, endPoint y: 291, distance: 180.1
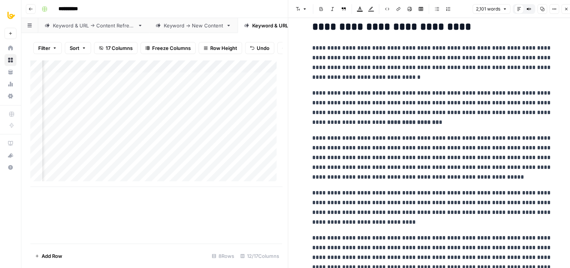
drag, startPoint x: 408, startPoint y: 194, endPoint x: 410, endPoint y: 153, distance: 41.3
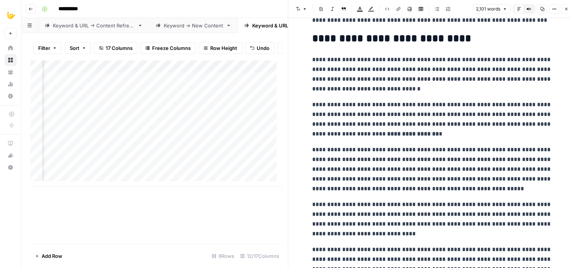
click at [338, 66] on p "**********" at bounding box center [432, 74] width 240 height 39
click at [349, 118] on p "**********" at bounding box center [432, 119] width 240 height 39
click at [348, 152] on p "**********" at bounding box center [432, 169] width 240 height 49
click at [339, 217] on p "**********" at bounding box center [432, 218] width 240 height 39
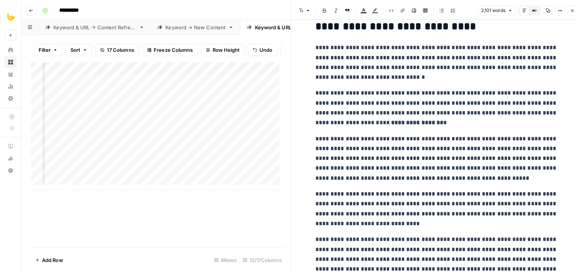
scroll to position [3152, 0]
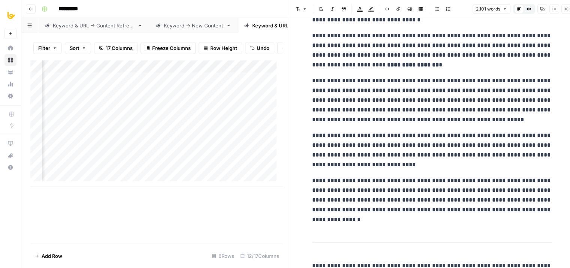
drag, startPoint x: 377, startPoint y: 142, endPoint x: 378, endPoint y: 198, distance: 55.9
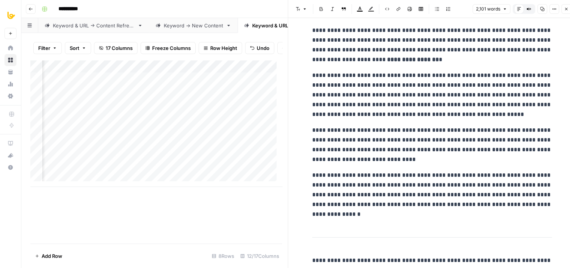
click at [355, 190] on p "**********" at bounding box center [432, 194] width 240 height 49
click at [567, 10] on icon "button" at bounding box center [566, 9] width 4 height 4
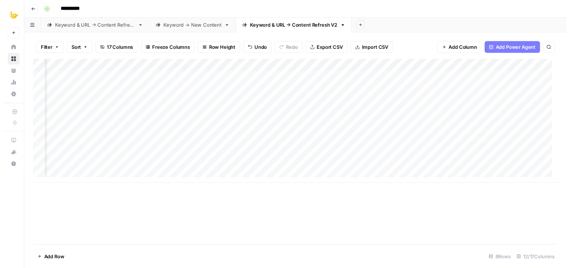
scroll to position [0, 228]
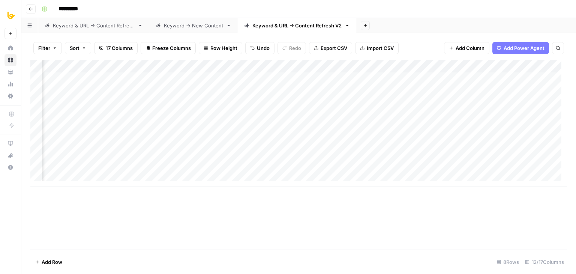
click at [280, 101] on div "Add Column" at bounding box center [298, 123] width 536 height 127
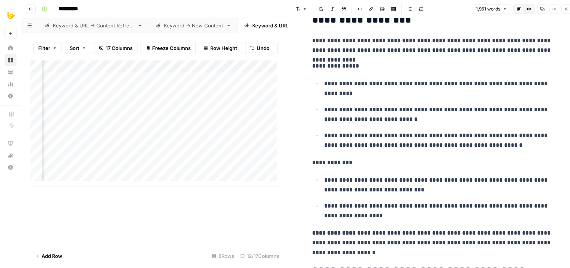
drag, startPoint x: 402, startPoint y: 84, endPoint x: 426, endPoint y: 178, distance: 96.8
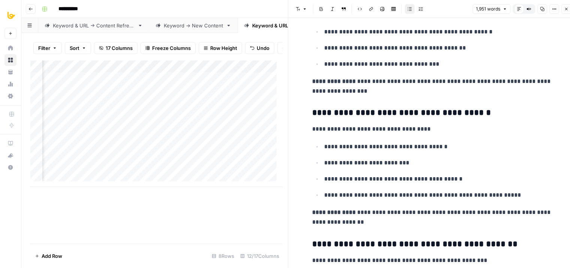
drag, startPoint x: 419, startPoint y: 77, endPoint x: 442, endPoint y: 195, distance: 120.7
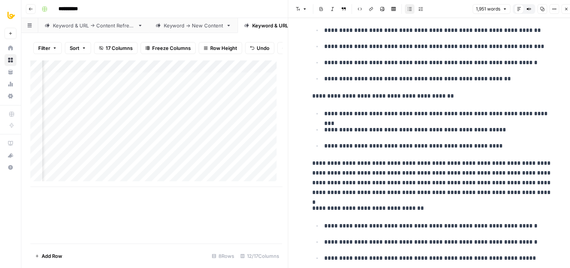
drag, startPoint x: 414, startPoint y: 100, endPoint x: 434, endPoint y: 201, distance: 102.8
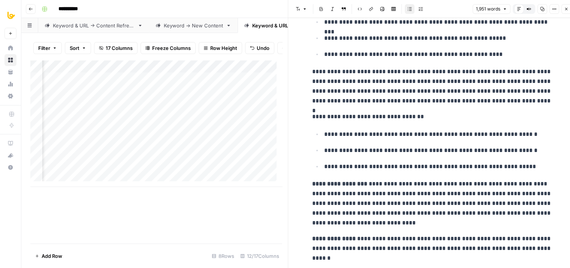
drag, startPoint x: 424, startPoint y: 123, endPoint x: 447, endPoint y: 223, distance: 102.7
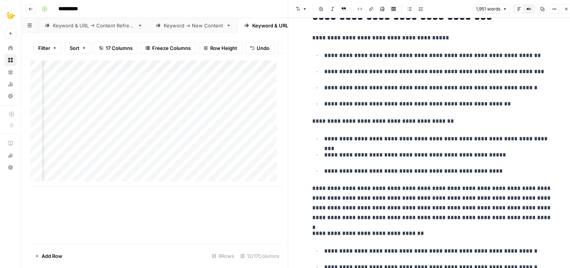
scroll to position [3475, 0]
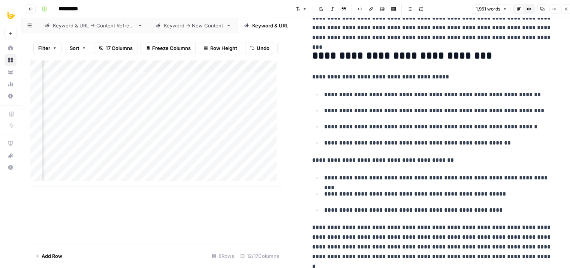
drag, startPoint x: 446, startPoint y: 203, endPoint x: 442, endPoint y: 171, distance: 31.9
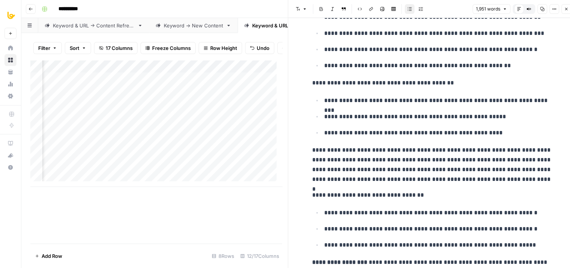
drag, startPoint x: 424, startPoint y: 133, endPoint x: 440, endPoint y: 192, distance: 60.6
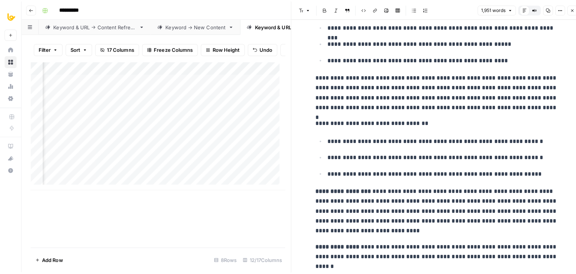
scroll to position [3637, 0]
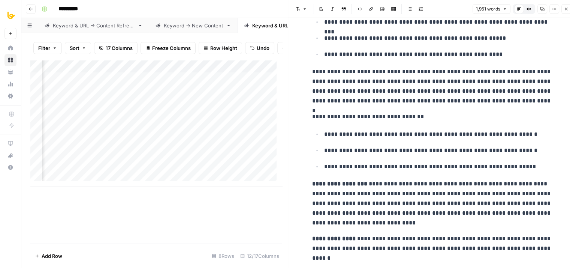
drag, startPoint x: 425, startPoint y: 139, endPoint x: 435, endPoint y: 179, distance: 40.5
click at [563, 9] on button "Close" at bounding box center [567, 9] width 10 height 10
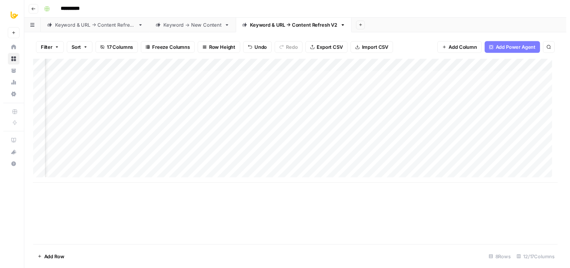
scroll to position [0, 334]
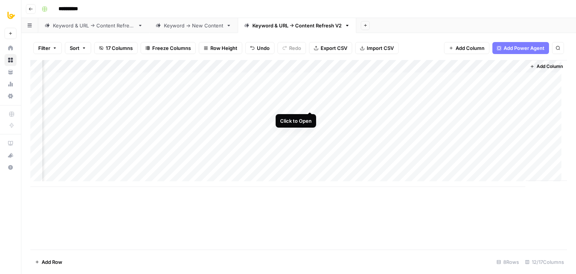
click at [311, 104] on div "Add Column" at bounding box center [298, 123] width 536 height 127
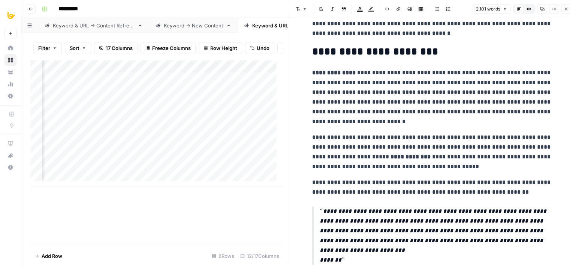
drag, startPoint x: 394, startPoint y: 88, endPoint x: 412, endPoint y: 171, distance: 85.4
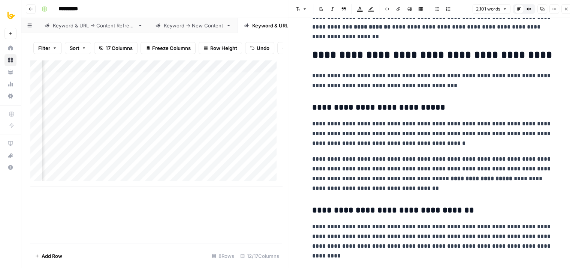
drag, startPoint x: 445, startPoint y: 105, endPoint x: 444, endPoint y: 199, distance: 93.7
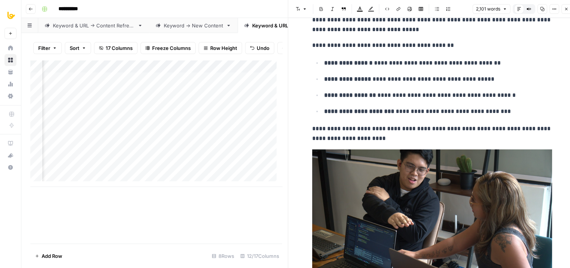
drag, startPoint x: 439, startPoint y: 99, endPoint x: 439, endPoint y: 224, distance: 125.2
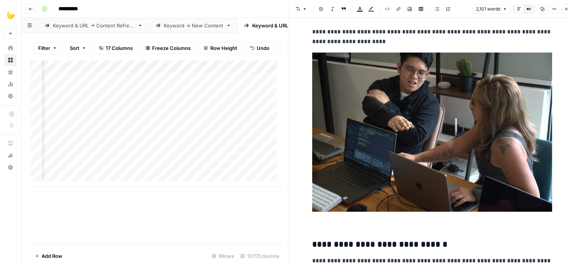
drag, startPoint x: 419, startPoint y: 108, endPoint x: 419, endPoint y: 158, distance: 49.9
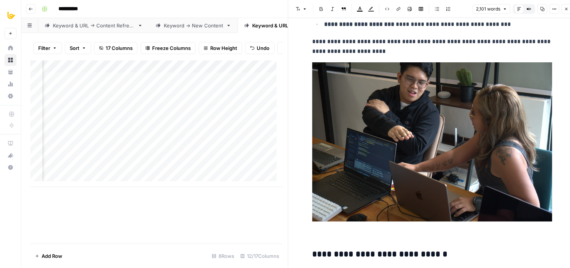
drag, startPoint x: 429, startPoint y: 186, endPoint x: 430, endPoint y: 159, distance: 27.4
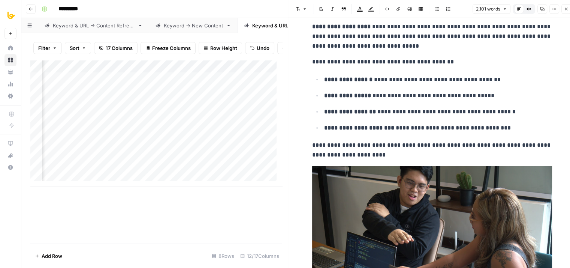
drag, startPoint x: 469, startPoint y: 196, endPoint x: 471, endPoint y: 144, distance: 51.8
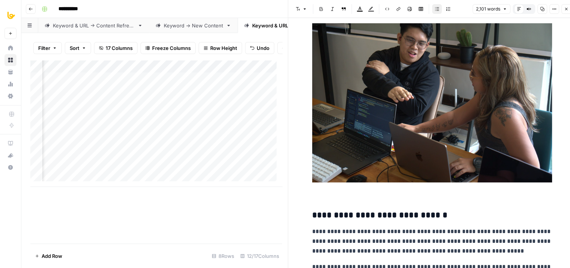
drag, startPoint x: 466, startPoint y: 117, endPoint x: 472, endPoint y: 183, distance: 66.6
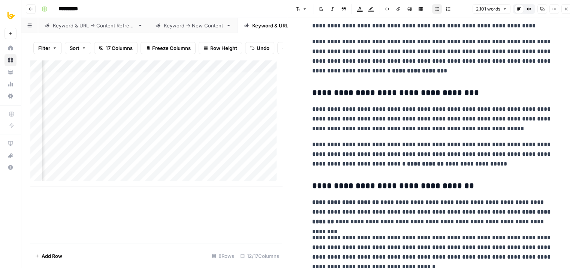
drag, startPoint x: 464, startPoint y: 105, endPoint x: 466, endPoint y: 217, distance: 112.1
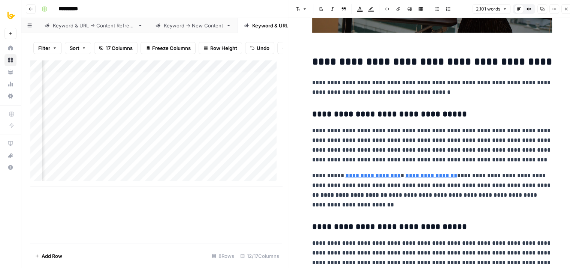
drag, startPoint x: 436, startPoint y: 97, endPoint x: 436, endPoint y: 206, distance: 108.7
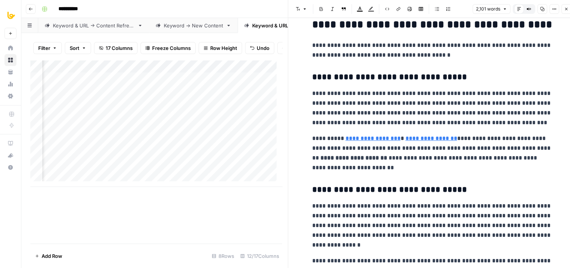
drag, startPoint x: 455, startPoint y: 195, endPoint x: 453, endPoint y: 119, distance: 75.7
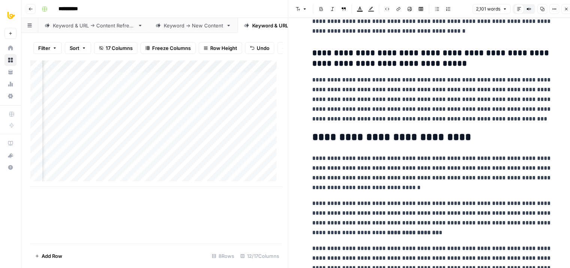
scroll to position [3189, 0]
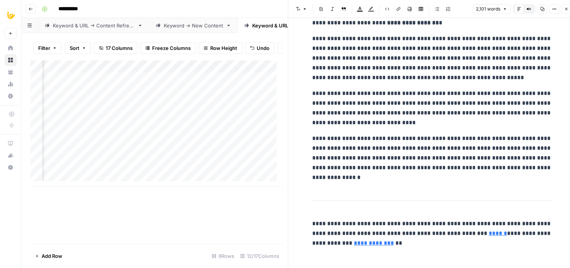
drag, startPoint x: 431, startPoint y: 115, endPoint x: 424, endPoint y: 212, distance: 97.4
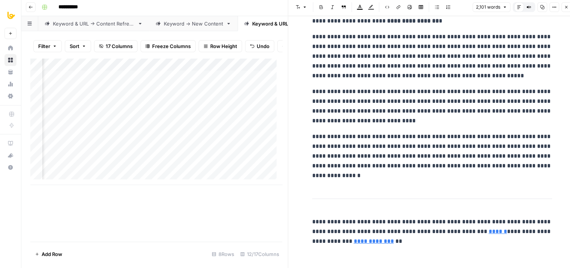
scroll to position [6, 0]
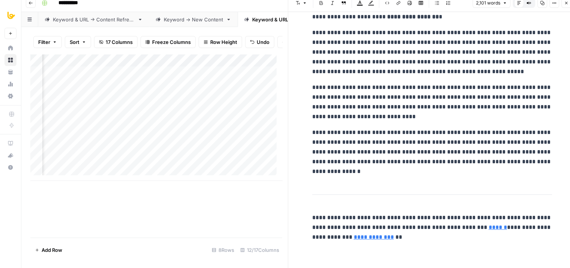
drag, startPoint x: 466, startPoint y: 174, endPoint x: 431, endPoint y: 207, distance: 49.1
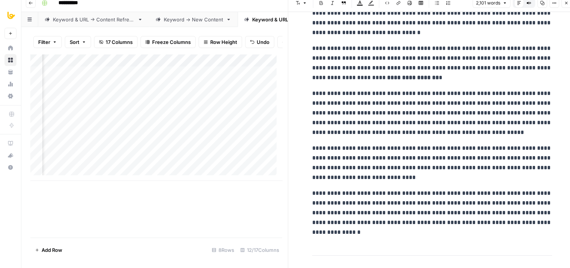
drag, startPoint x: 452, startPoint y: 241, endPoint x: 444, endPoint y: 183, distance: 58.7
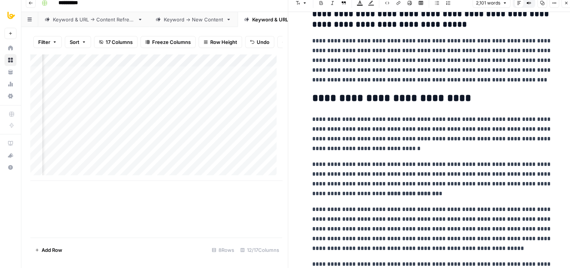
drag, startPoint x: 455, startPoint y: 210, endPoint x: 444, endPoint y: 126, distance: 84.8
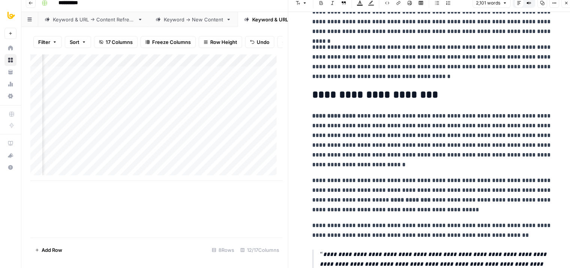
scroll to position [0, 0]
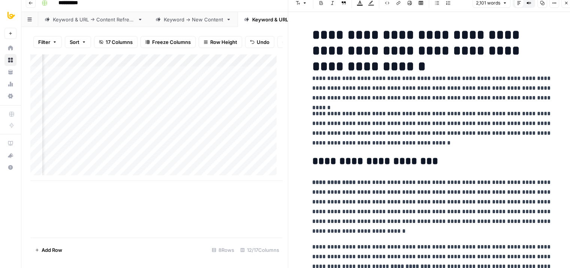
drag, startPoint x: 467, startPoint y: 205, endPoint x: 445, endPoint y: 40, distance: 165.7
click at [568, 5] on icon "button" at bounding box center [566, 3] width 4 height 4
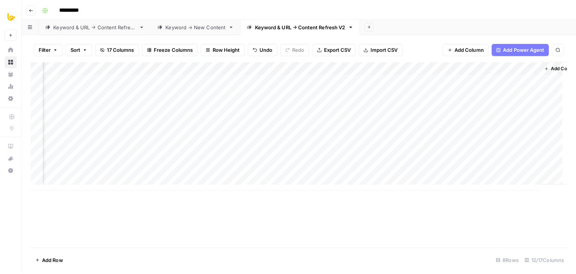
scroll to position [0, 325]
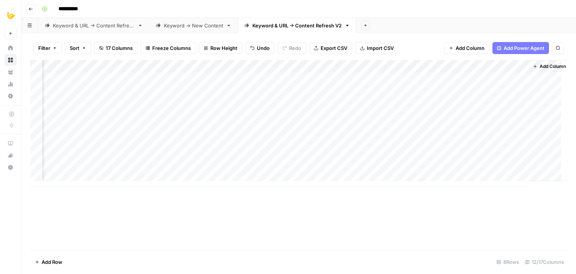
click at [207, 25] on div "Keyword -> New Content" at bounding box center [193, 25] width 59 height 7
click at [104, 24] on div "Keyword & URL -> Content Refresh" at bounding box center [94, 25] width 82 height 7
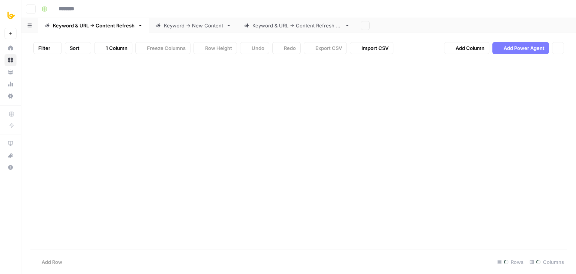
type input "**********"
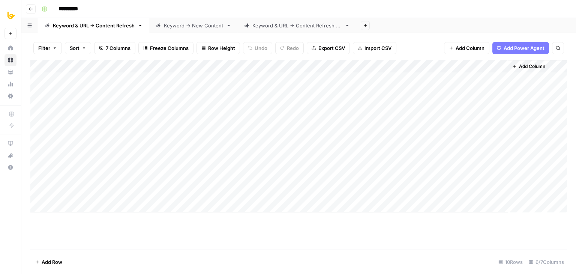
drag, startPoint x: 192, startPoint y: 27, endPoint x: 196, endPoint y: 27, distance: 4.2
click at [192, 27] on div "Keyword -> New Content" at bounding box center [193, 25] width 59 height 7
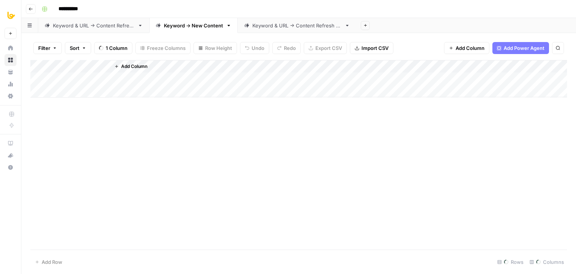
click at [274, 26] on div "Keyword & URL -> Content Refresh V2" at bounding box center [296, 25] width 89 height 7
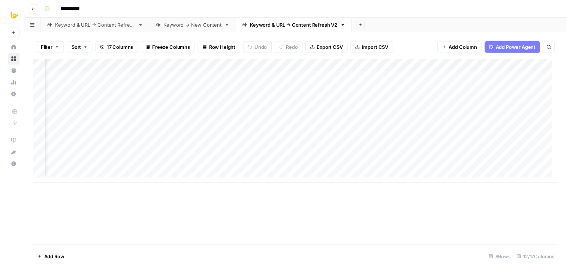
scroll to position [0, 329]
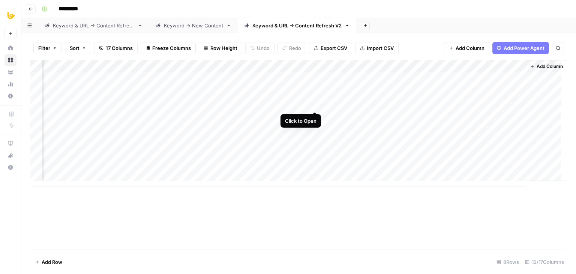
click at [315, 105] on div "Add Column" at bounding box center [298, 123] width 536 height 127
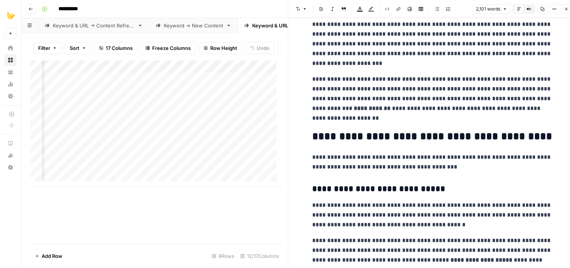
drag, startPoint x: 391, startPoint y: 113, endPoint x: 405, endPoint y: 236, distance: 123.7
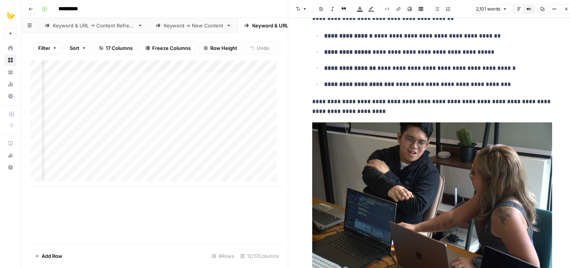
drag, startPoint x: 407, startPoint y: 96, endPoint x: 435, endPoint y: 220, distance: 127.1
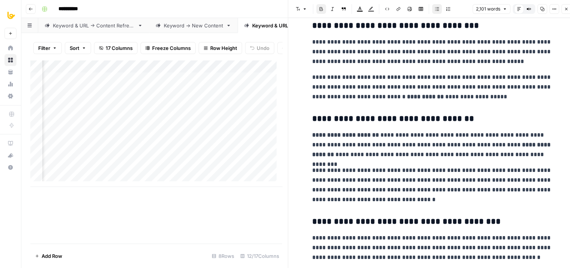
drag, startPoint x: 463, startPoint y: 122, endPoint x: 468, endPoint y: 213, distance: 91.2
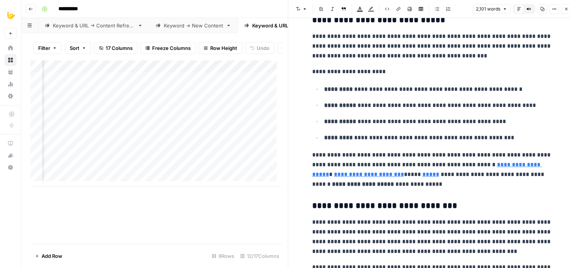
drag, startPoint x: 449, startPoint y: 108, endPoint x: 448, endPoint y: 194, distance: 85.5
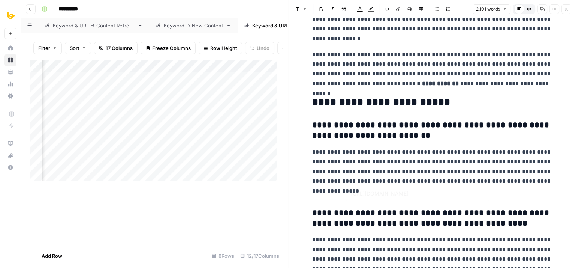
drag, startPoint x: 438, startPoint y: 121, endPoint x: 443, endPoint y: 239, distance: 118.6
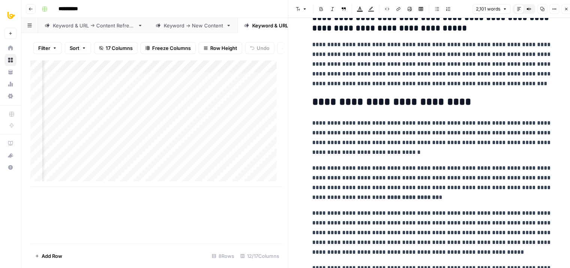
scroll to position [3189, 0]
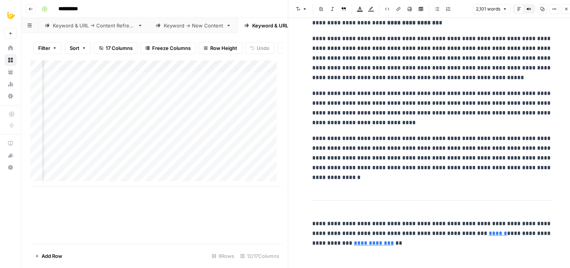
drag, startPoint x: 443, startPoint y: 134, endPoint x: 453, endPoint y: 269, distance: 135.7
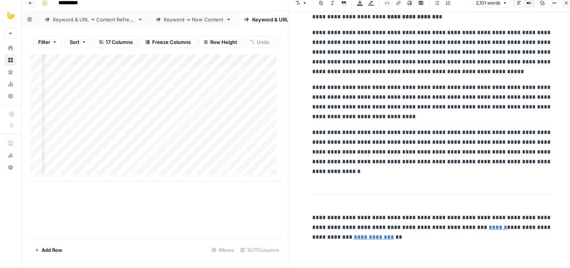
drag, startPoint x: 446, startPoint y: 169, endPoint x: 448, endPoint y: 228, distance: 58.5
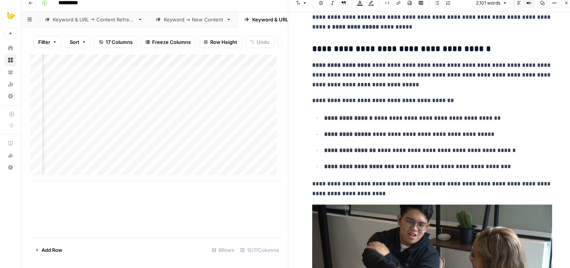
scroll to position [0, 0]
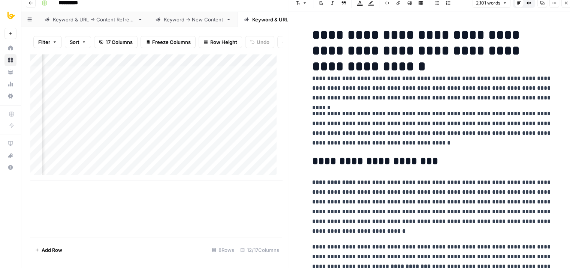
drag, startPoint x: 448, startPoint y: 232, endPoint x: 435, endPoint y: 49, distance: 182.6
click at [568, 3] on icon "button" at bounding box center [566, 3] width 4 height 4
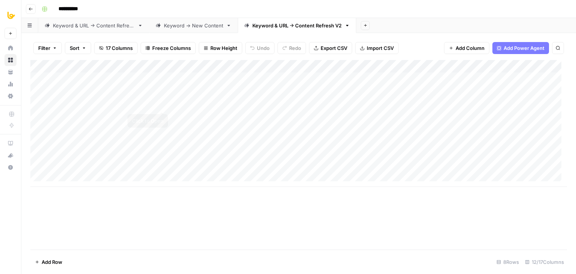
click at [160, 105] on div "Add Column" at bounding box center [298, 123] width 536 height 127
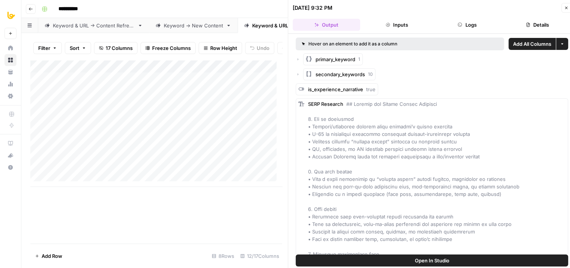
click at [458, 23] on icon "button" at bounding box center [460, 24] width 4 height 4
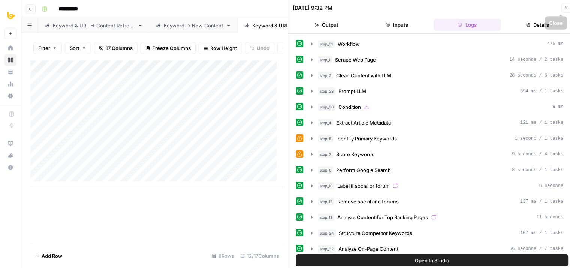
click at [568, 7] on icon "button" at bounding box center [566, 8] width 4 height 4
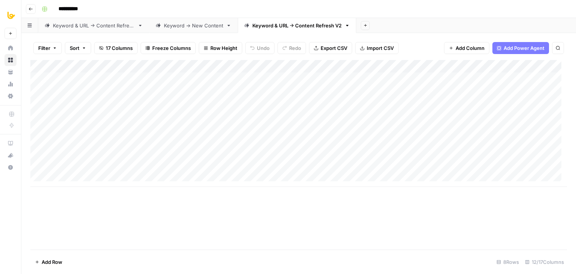
click at [63, 24] on div "Keyword & URL -> Content Refresh" at bounding box center [94, 25] width 82 height 7
click at [196, 24] on div "Keyword -> New Content" at bounding box center [193, 25] width 59 height 7
click at [267, 26] on div "Keyword & URL -> Content Refresh V2" at bounding box center [296, 25] width 89 height 7
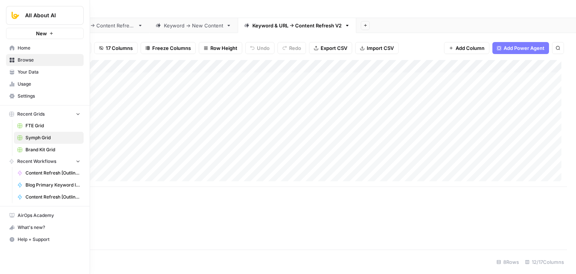
click at [21, 48] on span "Home" at bounding box center [49, 48] width 63 height 7
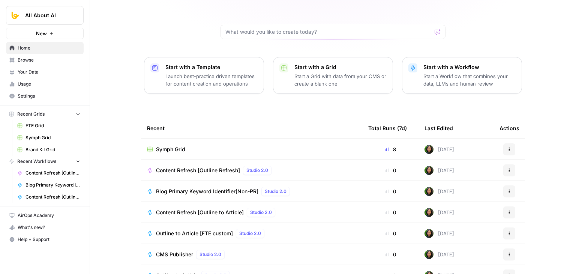
drag, startPoint x: 102, startPoint y: 81, endPoint x: 108, endPoint y: 123, distance: 42.0
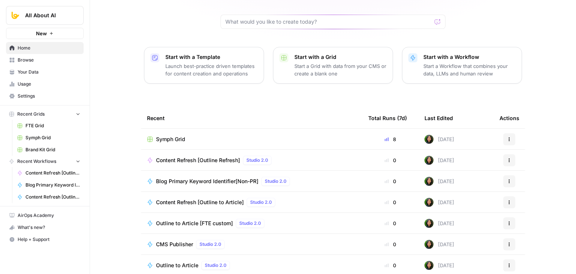
scroll to position [71, 0]
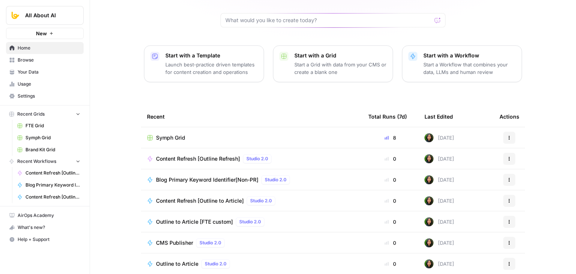
drag, startPoint x: 112, startPoint y: 81, endPoint x: 117, endPoint y: 119, distance: 37.8
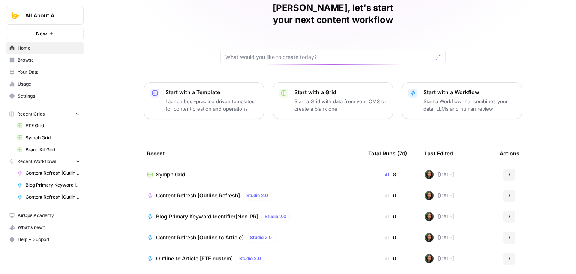
scroll to position [33, 0]
click at [32, 86] on span "Usage" at bounding box center [49, 84] width 63 height 7
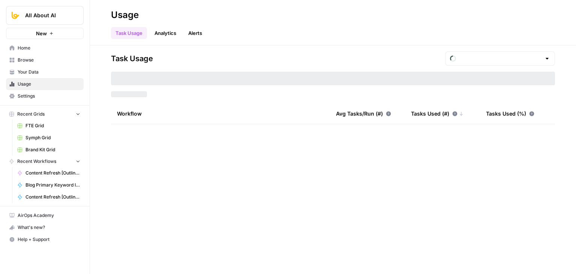
type input "August Overage"
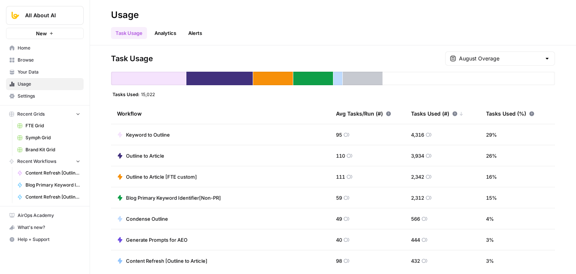
drag, startPoint x: 124, startPoint y: 90, endPoint x: 126, endPoint y: 65, distance: 24.8
drag, startPoint x: 106, startPoint y: 73, endPoint x: 105, endPoint y: 96, distance: 22.5
drag, startPoint x: 157, startPoint y: 96, endPoint x: 156, endPoint y: 114, distance: 18.1
click at [510, 57] on input "text" at bounding box center [500, 58] width 82 height 7
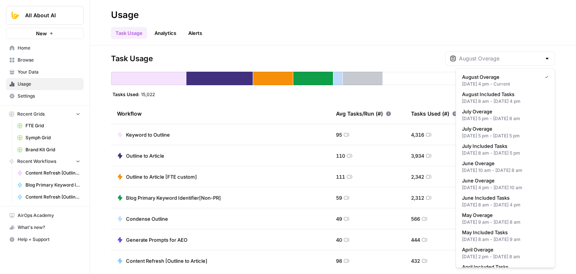
type input "August Overage"
click at [99, 91] on div "Task Usage August Overage Tasks Used: 15,022 Workflow Avg Tasks/Run (#) Tasks U…" at bounding box center [333, 159] width 486 height 228
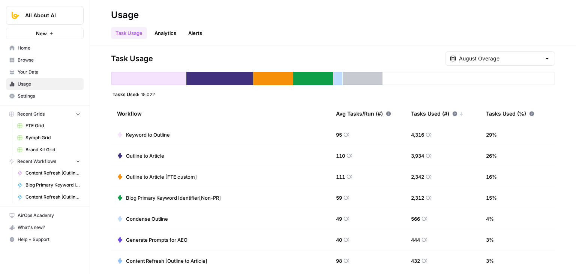
click at [44, 70] on span "Your Data" at bounding box center [49, 72] width 63 height 7
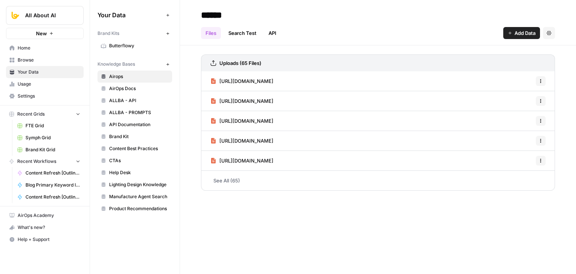
click at [45, 62] on span "Browse" at bounding box center [49, 60] width 63 height 7
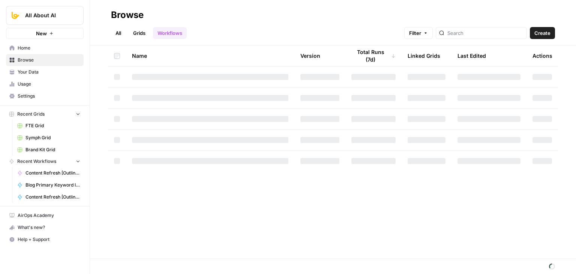
click at [43, 93] on span "Settings" at bounding box center [49, 96] width 63 height 7
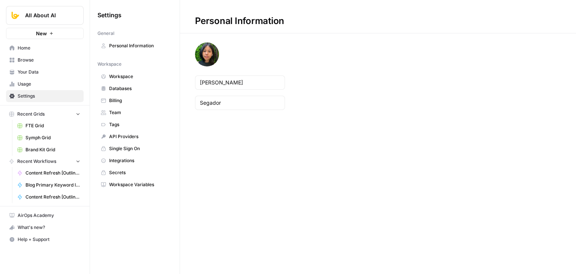
click at [154, 105] on link "Billing" at bounding box center [134, 100] width 75 height 12
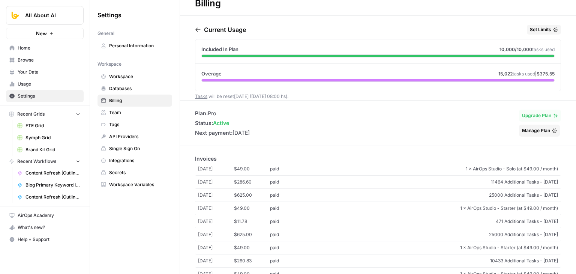
drag, startPoint x: 235, startPoint y: 78, endPoint x: 244, endPoint y: 102, distance: 25.9
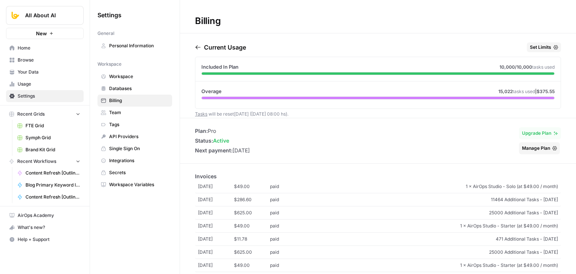
drag, startPoint x: 397, startPoint y: 107, endPoint x: 394, endPoint y: 81, distance: 26.0
drag, startPoint x: 531, startPoint y: 90, endPoint x: 550, endPoint y: 90, distance: 19.1
click at [550, 90] on div "Overage 15,022 tasks used | $375.55" at bounding box center [377, 93] width 365 height 24
click at [557, 85] on div "Current Usage Set Limits Included In Plan 10,000 /10,000 tasks used Overage 15,…" at bounding box center [378, 79] width 396 height 75
drag, startPoint x: 550, startPoint y: 91, endPoint x: 520, endPoint y: 95, distance: 29.5
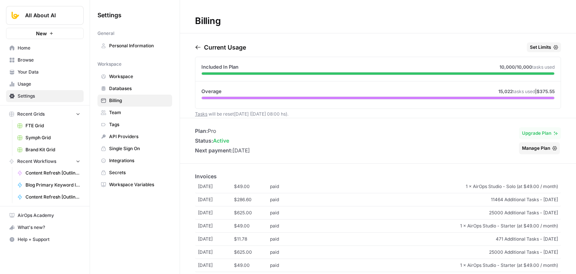
click at [520, 95] on div "Overage 15,022 tasks used | $375.55" at bounding box center [377, 93] width 365 height 24
click at [471, 96] on div at bounding box center [377, 97] width 353 height 3
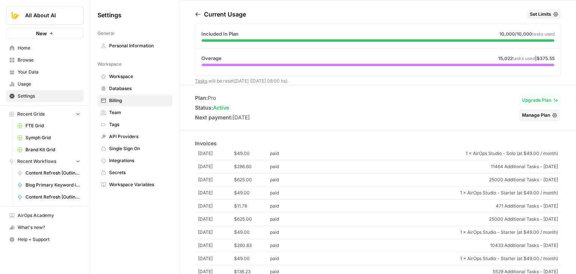
scroll to position [61, 0]
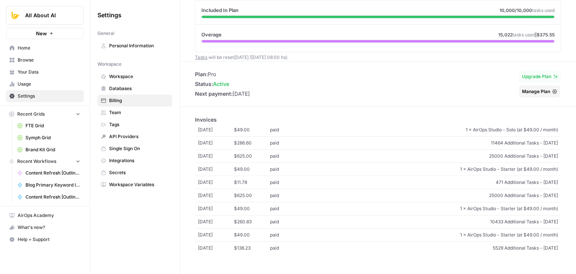
drag, startPoint x: 341, startPoint y: 96, endPoint x: 256, endPoint y: 211, distance: 142.4
drag, startPoint x: 339, startPoint y: 224, endPoint x: 340, endPoint y: 99, distance: 124.8
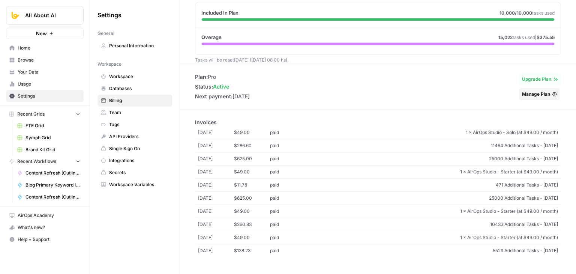
scroll to position [0, 0]
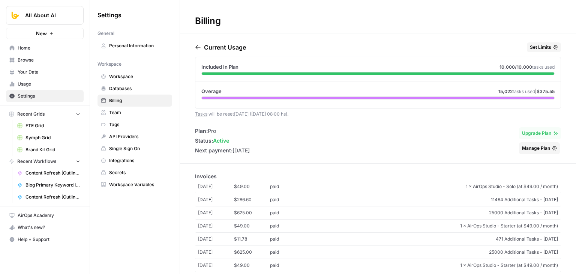
drag, startPoint x: 341, startPoint y: 93, endPoint x: 346, endPoint y: 31, distance: 61.6
